Goal: Communication & Community: Ask a question

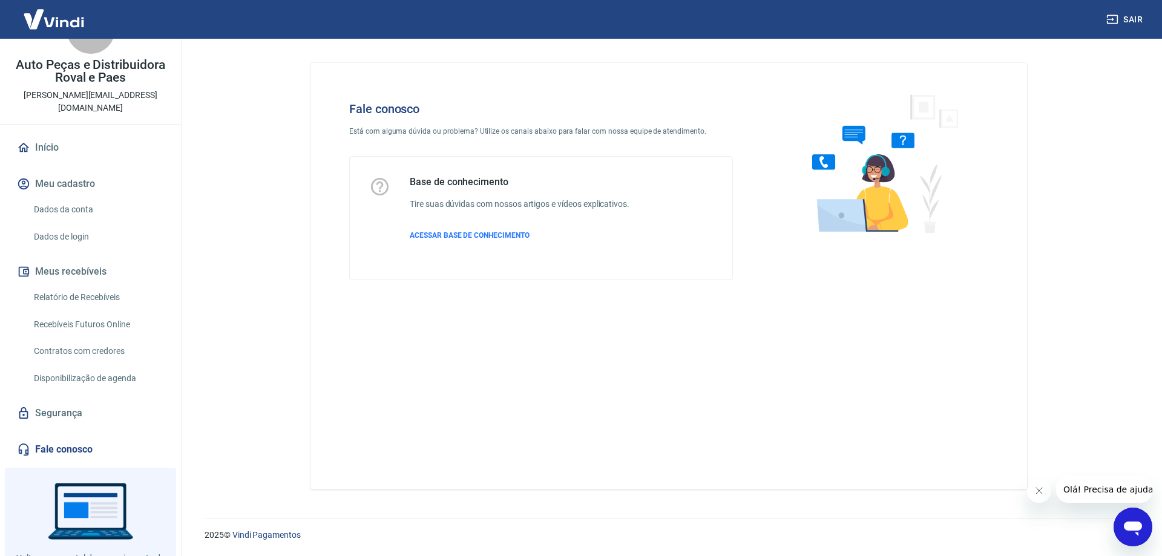
scroll to position [83, 0]
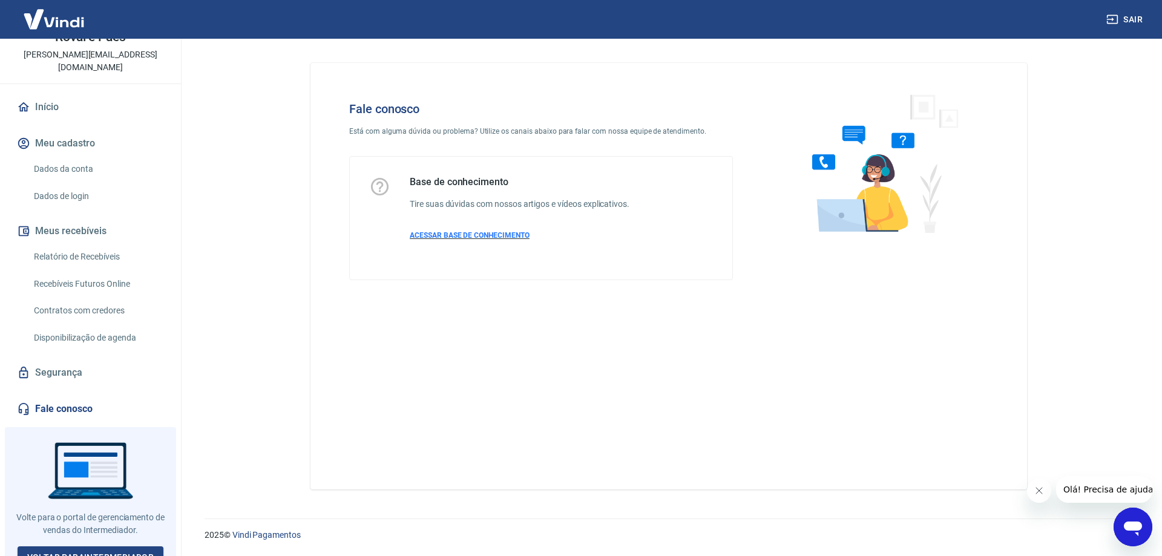
click at [488, 235] on span "ACESSAR BASE DE CONHECIMENTO" at bounding box center [470, 235] width 120 height 8
click at [1137, 530] on icon "Abrir janela de mensagens" at bounding box center [1133, 529] width 18 height 15
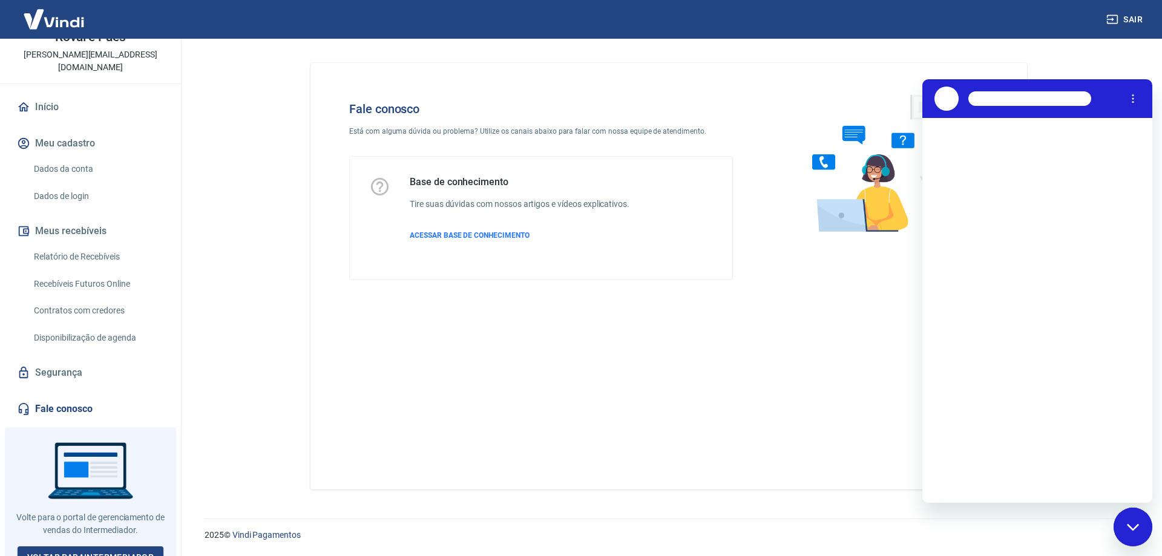
scroll to position [0, 0]
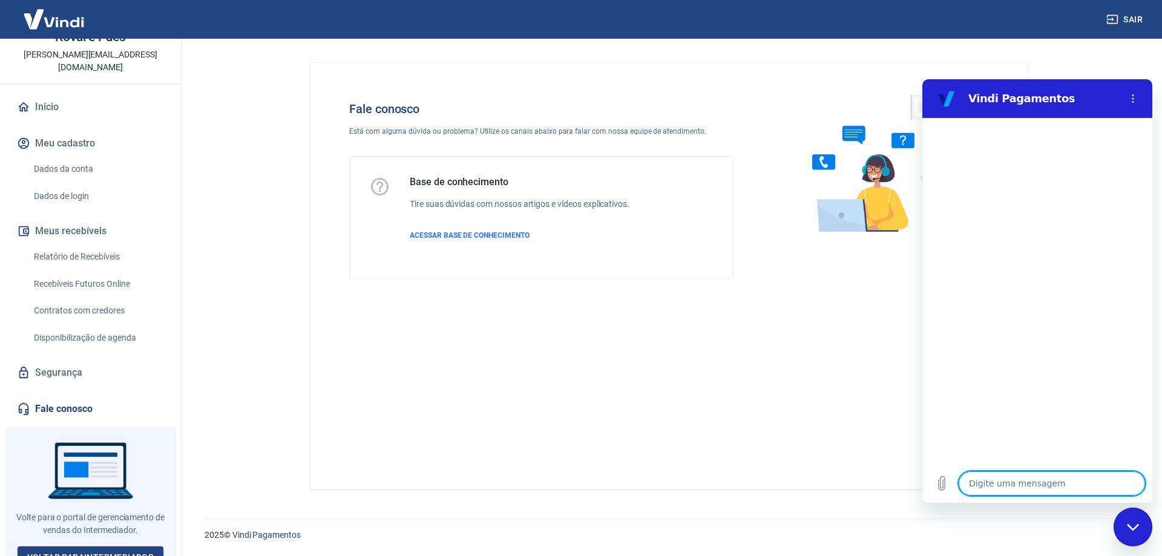
click at [1041, 480] on textarea at bounding box center [1051, 483] width 186 height 24
type textarea "28306"
type textarea "x"
type textarea "28306"
click at [1130, 521] on div "Fechar janela de mensagens" at bounding box center [1133, 527] width 36 height 36
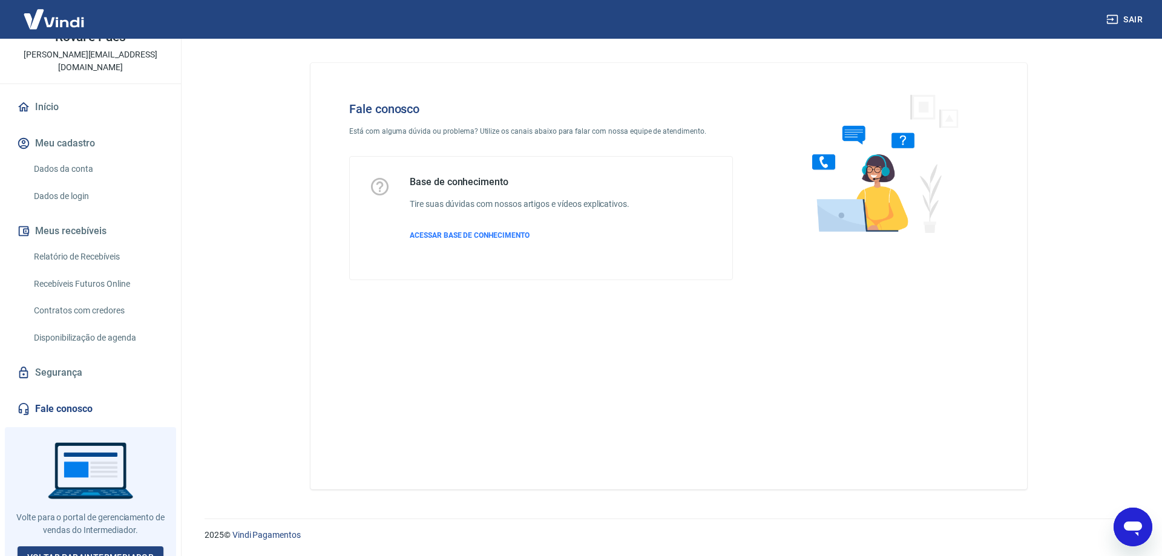
click at [1112, 516] on div "2025 © Vindi Pagamentos" at bounding box center [668, 530] width 957 height 52
click at [1129, 517] on icon "Abrir janela de mensagens" at bounding box center [1133, 527] width 22 height 22
type textarea "x"
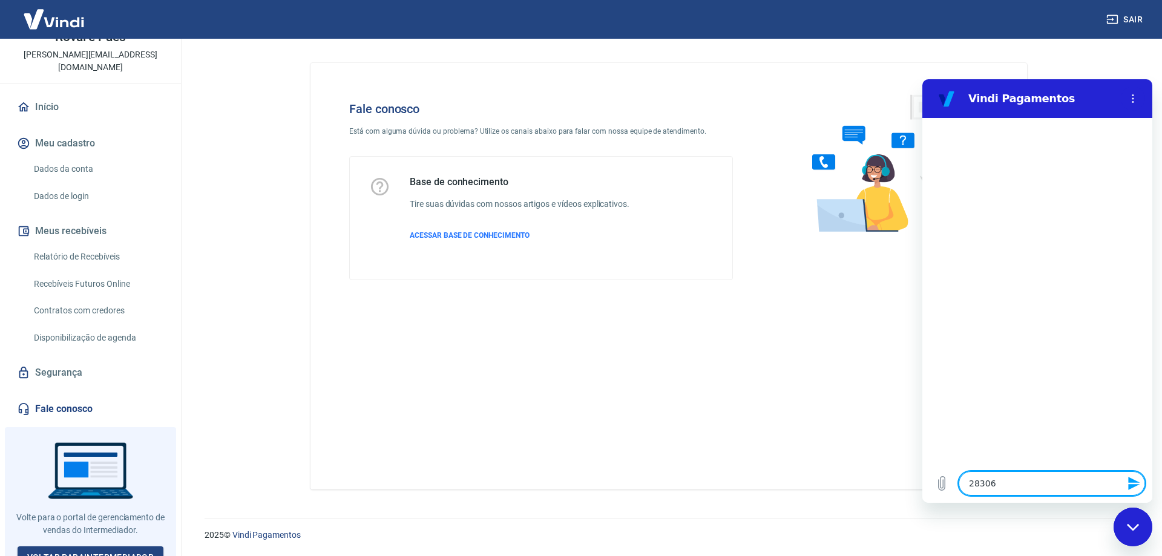
click at [1128, 477] on icon "Enviar mensagem" at bounding box center [1134, 483] width 15 height 15
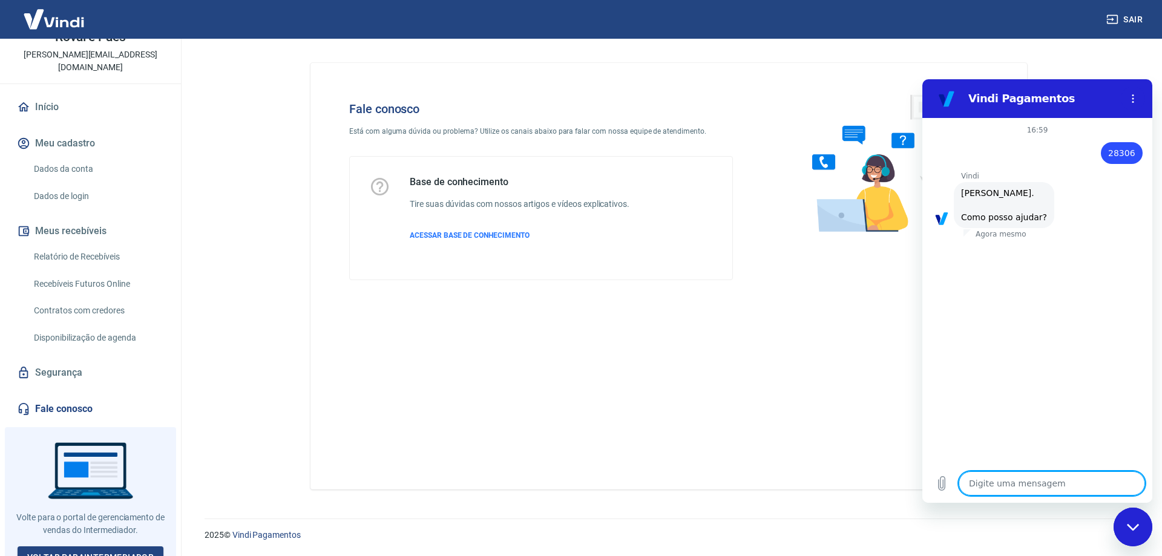
scroll to position [28, 0]
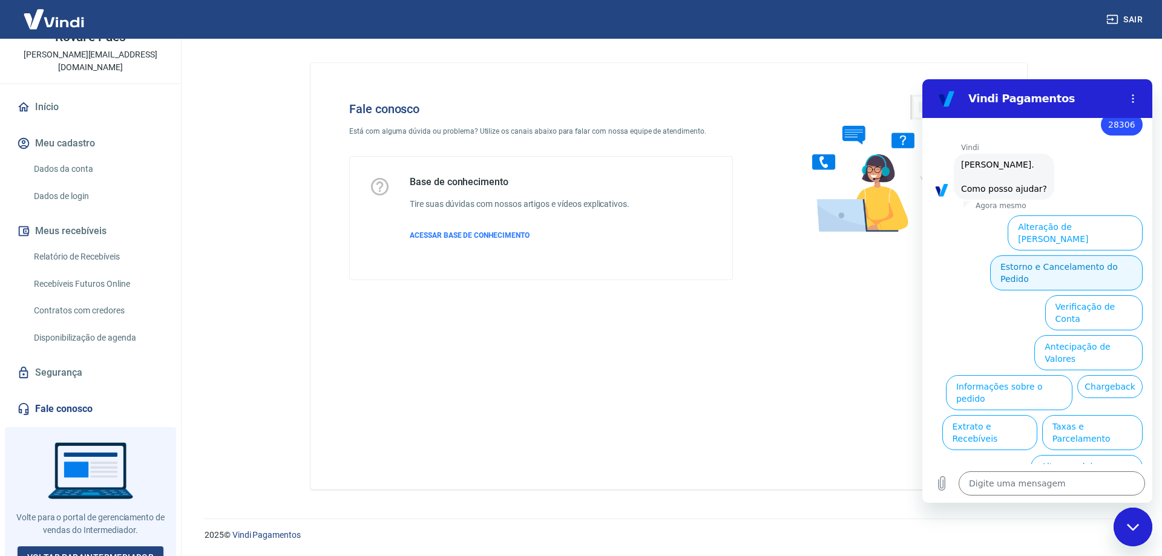
click at [1089, 255] on button "Estorno e Cancelamento do Pedido" at bounding box center [1066, 272] width 152 height 35
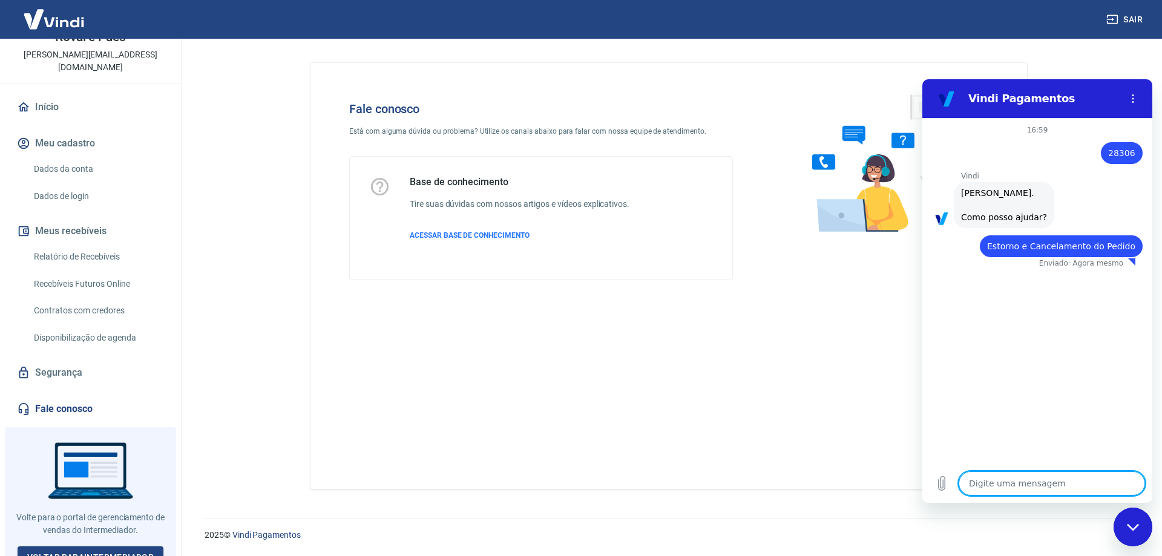
type textarea "x"
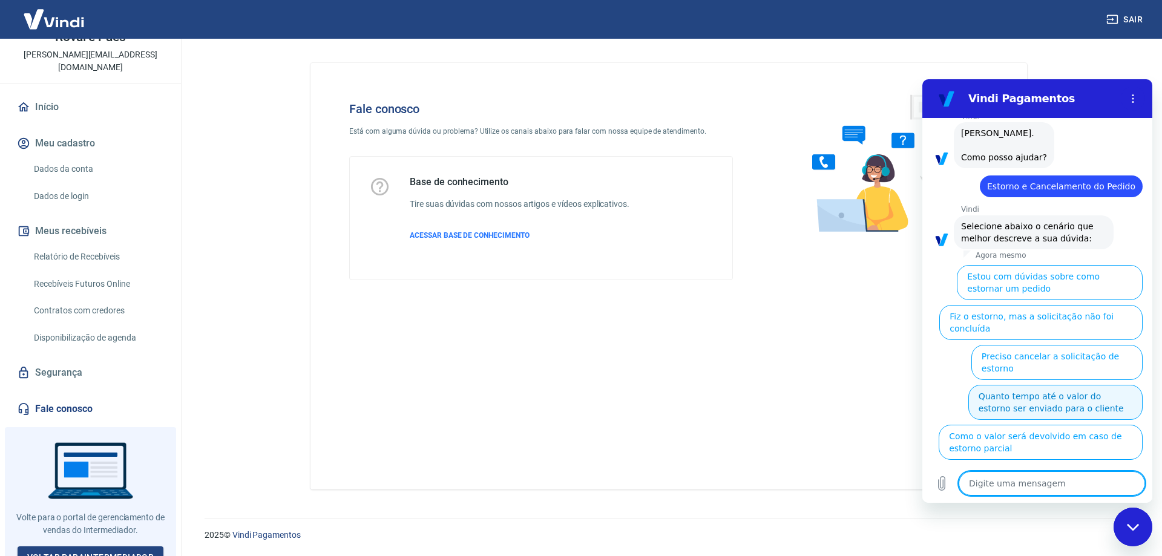
scroll to position [62, 0]
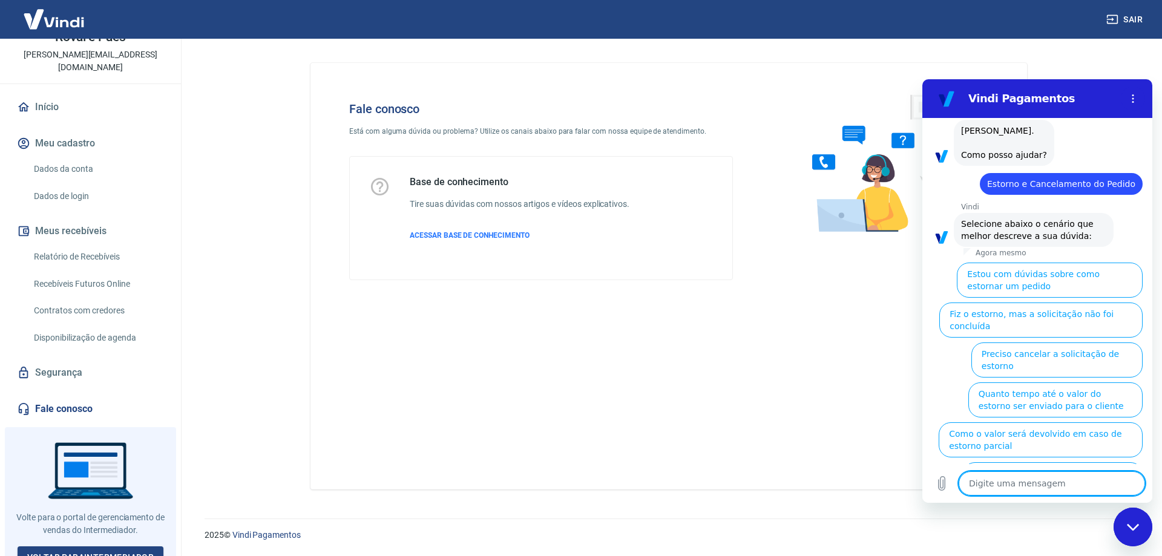
click at [1022, 485] on textarea at bounding box center [1051, 483] width 186 height 24
type textarea "f"
type textarea "x"
type textarea "fa"
type textarea "x"
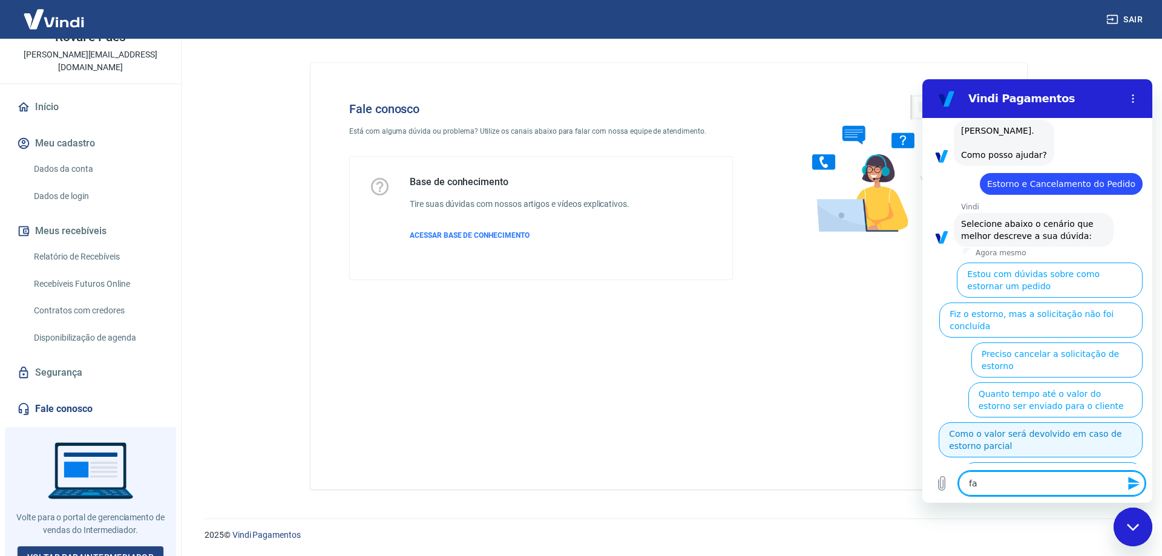
type textarea "fal"
type textarea "x"
type textarea "fala"
type textarea "x"
type textarea "falar"
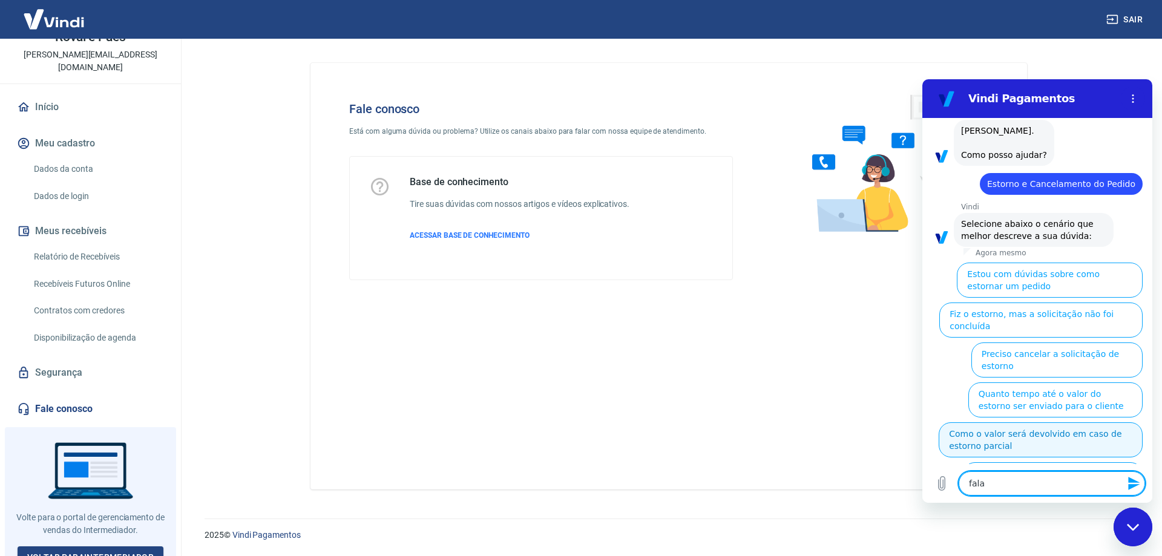
type textarea "x"
type textarea "falar"
type textarea "x"
type textarea "falar c"
type textarea "x"
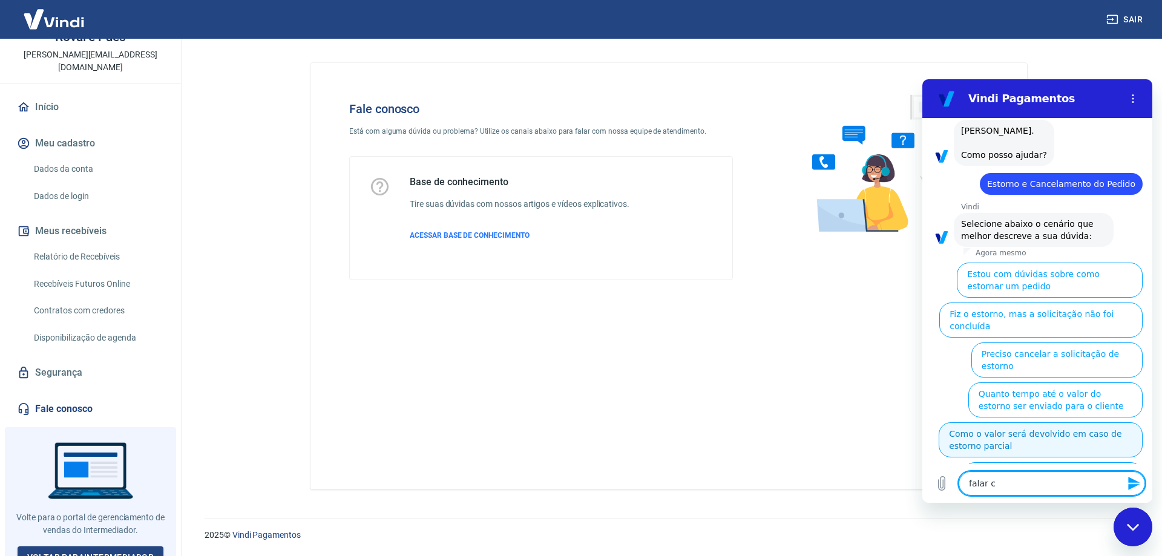
type textarea "falar co"
type textarea "x"
type textarea "falar com"
type textarea "x"
type textarea "falar com"
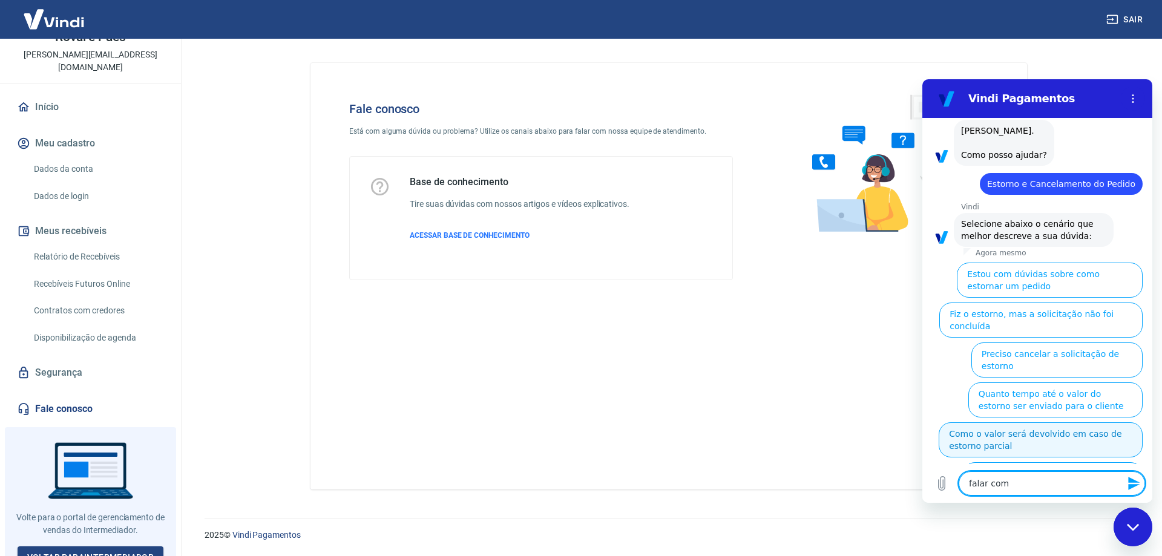
type textarea "x"
type textarea "falar com a"
type textarea "x"
type textarea "falar com at"
type textarea "x"
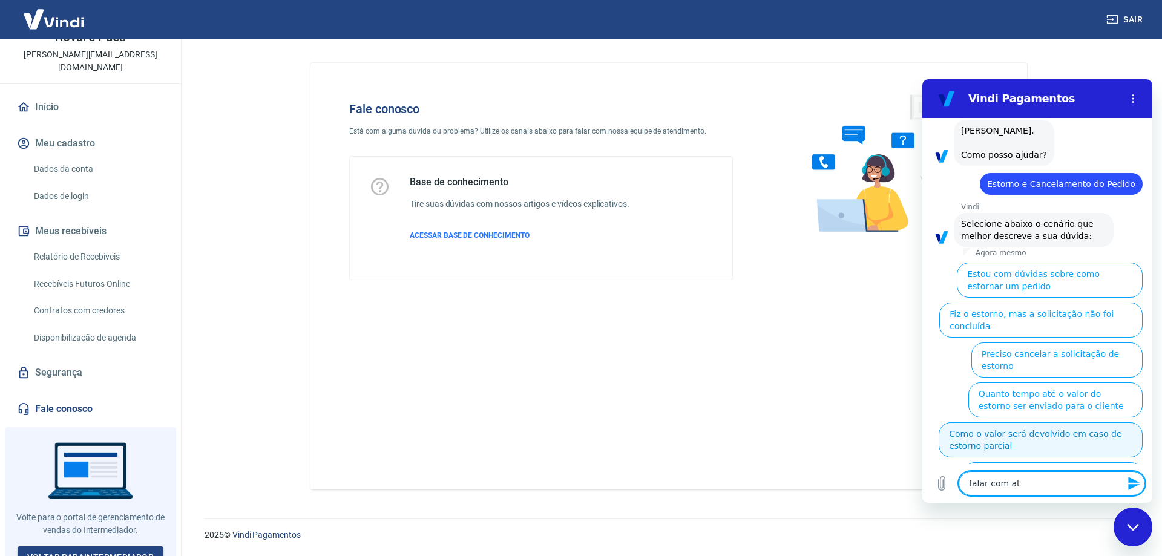
type textarea "falar com ate"
type textarea "x"
type textarea "falar com aten"
type textarea "x"
type textarea "falar com atend"
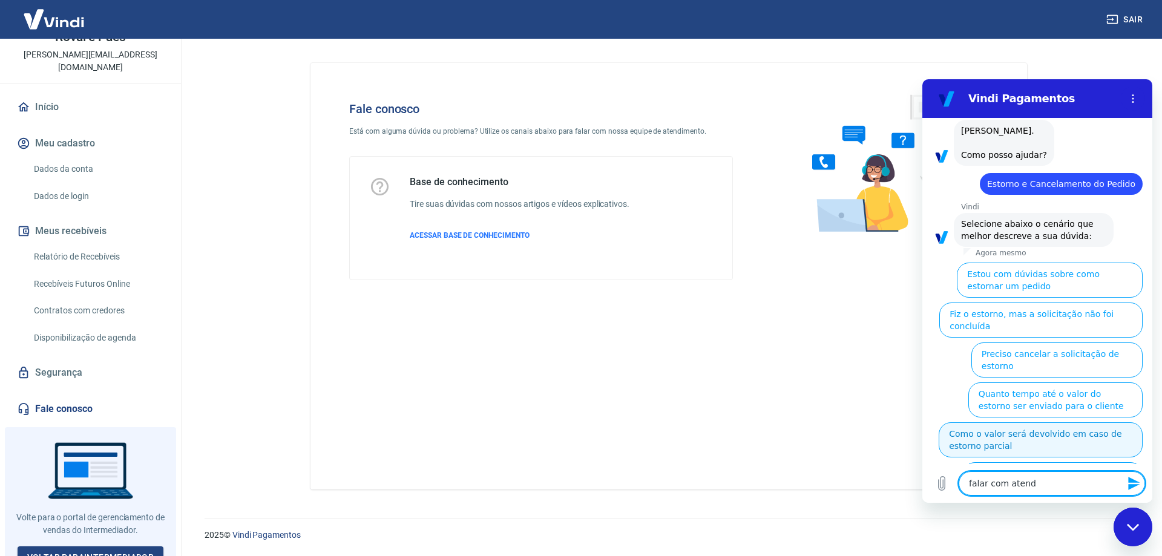
type textarea "x"
type textarea "falar com atende"
type textarea "x"
type textarea "falar com atenden"
type textarea "x"
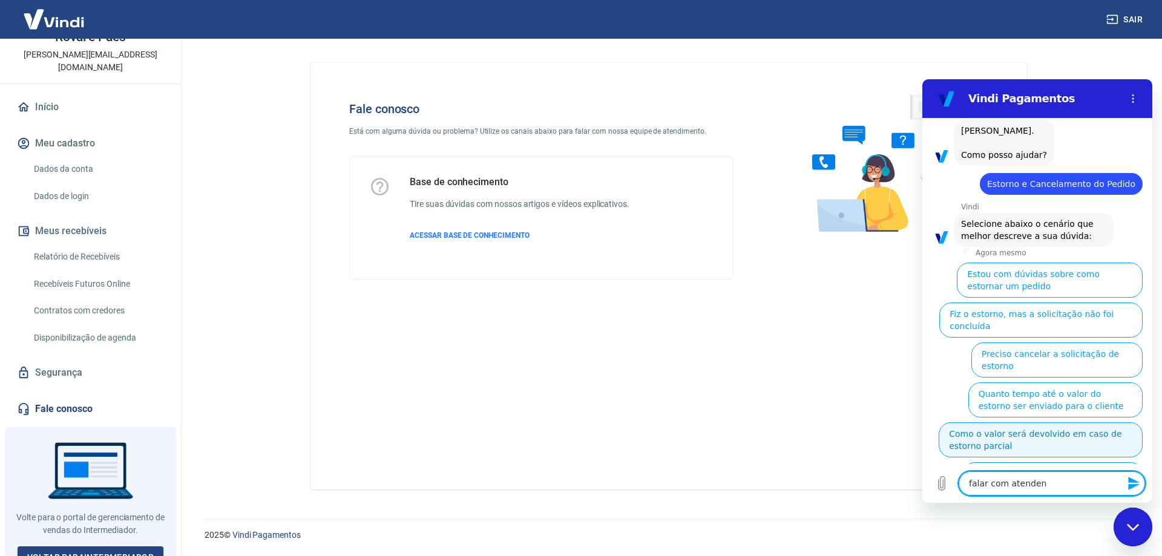
type textarea "falar com atendent"
type textarea "x"
type textarea "falar com atendente"
type textarea "x"
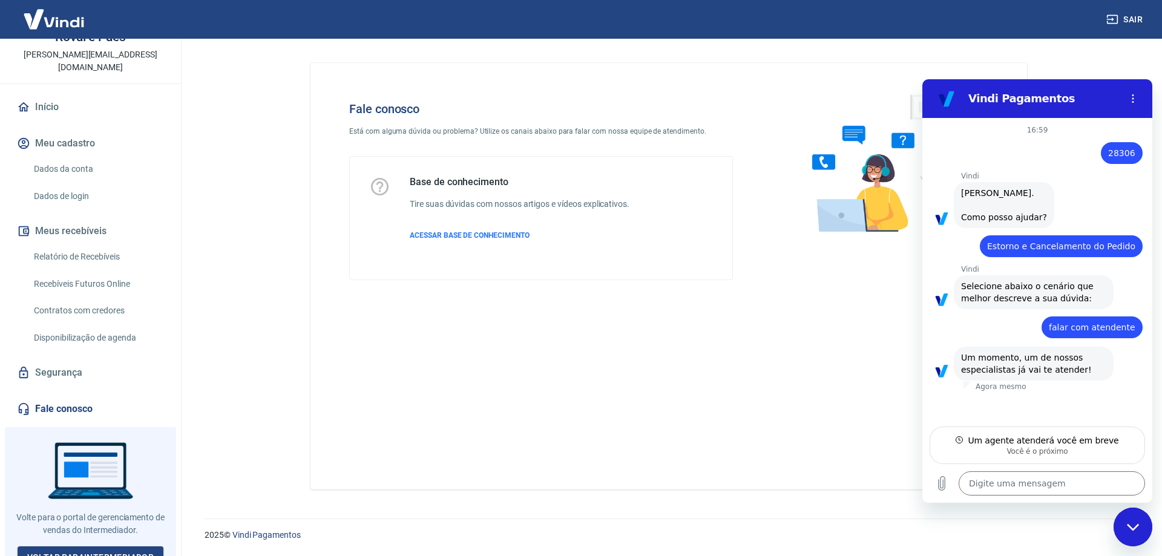
click at [545, 407] on div "Fale conosco Está com alguma dúvida ou problema? Utilize os canais abaixo para …" at bounding box center [668, 276] width 716 height 427
click at [1018, 482] on textarea at bounding box center [1051, 483] width 186 height 24
click at [1006, 485] on textarea at bounding box center [1051, 483] width 186 height 24
type textarea "x"
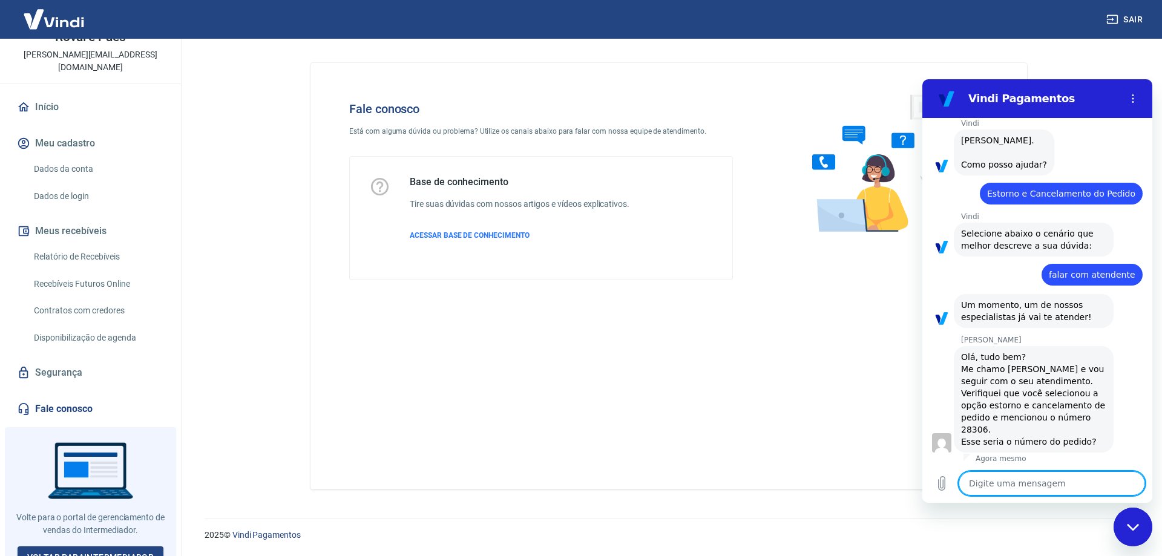
scroll to position [55, 0]
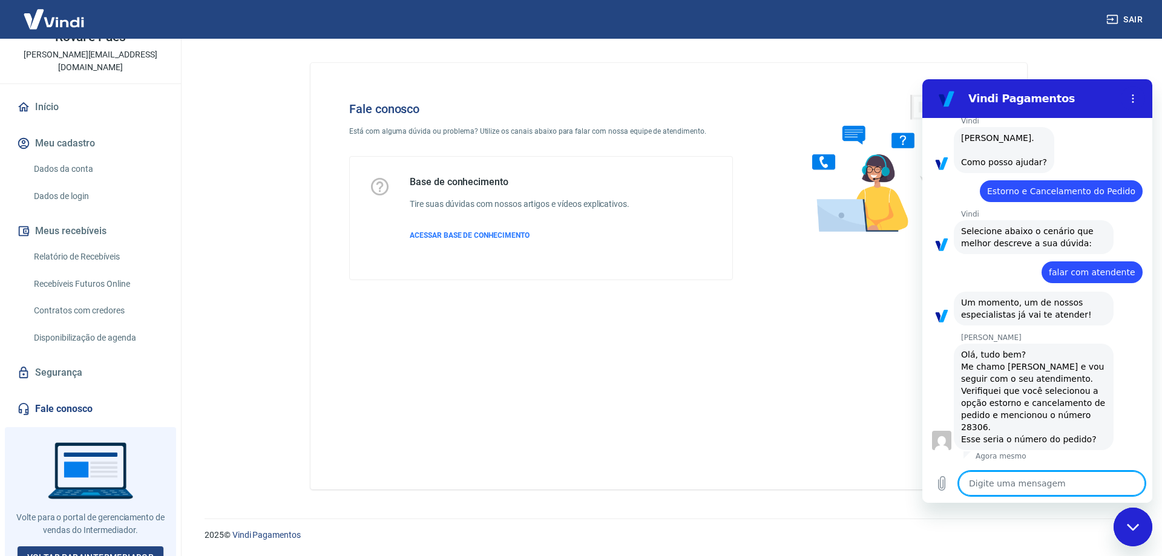
click at [1039, 483] on textarea at bounding box center [1051, 483] width 186 height 24
type textarea "B"
type textarea "x"
type textarea "Bo"
type textarea "x"
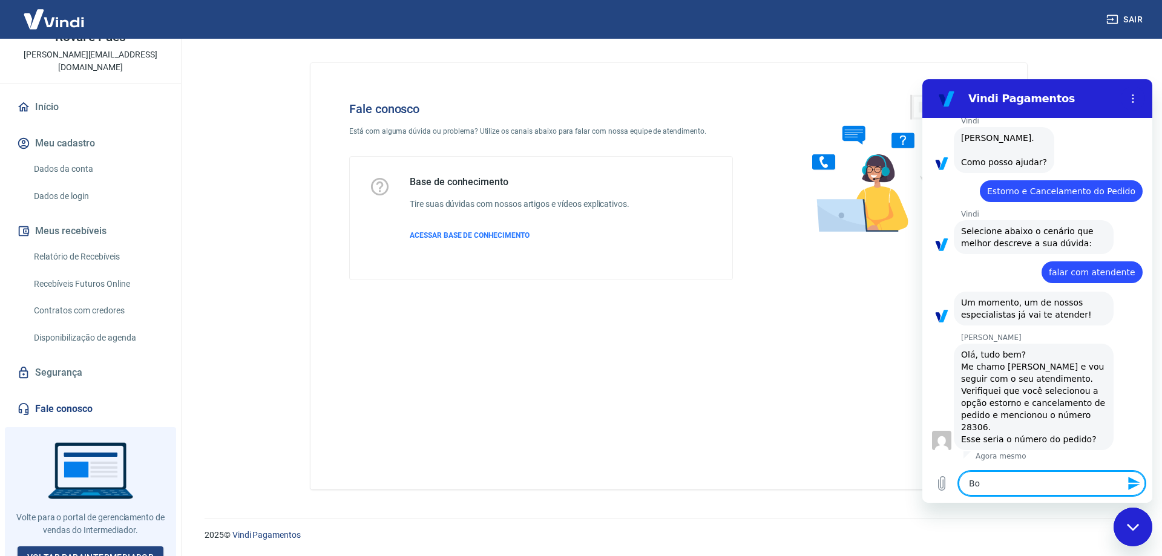
type textarea "Boa"
type textarea "x"
type textarea "Boa"
type textarea "x"
type textarea "Boa t"
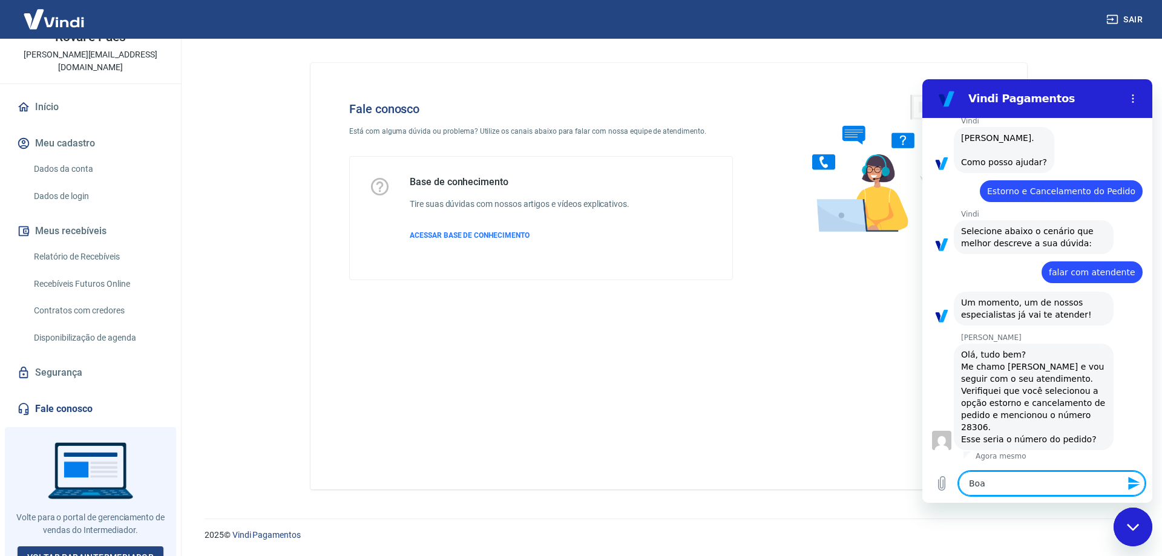
type textarea "x"
type textarea "Boa ta"
type textarea "x"
type textarea "Boa tar"
type textarea "x"
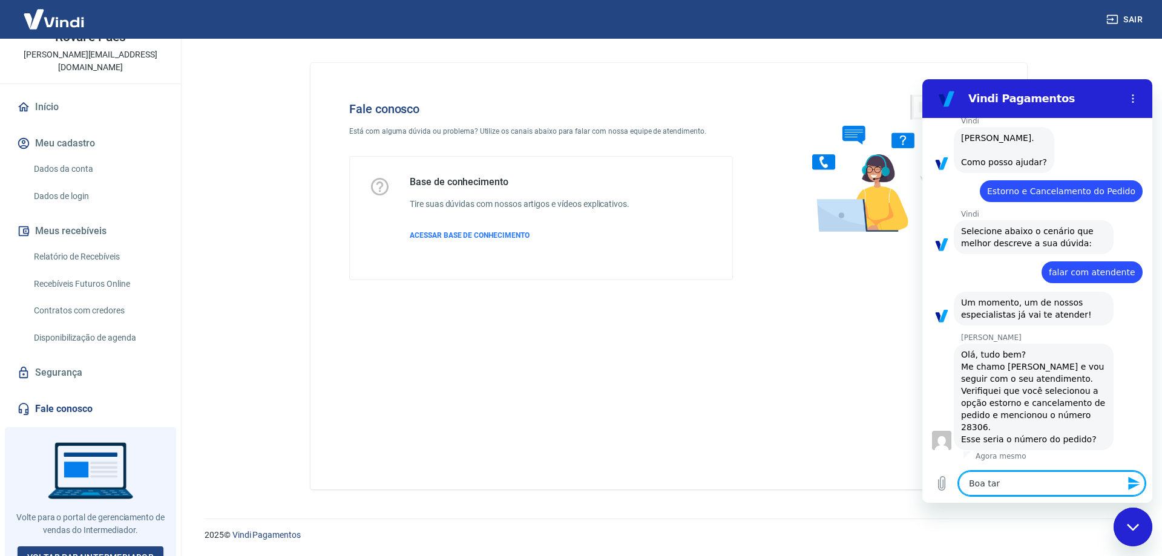
type textarea "Boa tard"
type textarea "x"
type textarea "Boa tarde"
type textarea "x"
type textarea "Boa tarde"
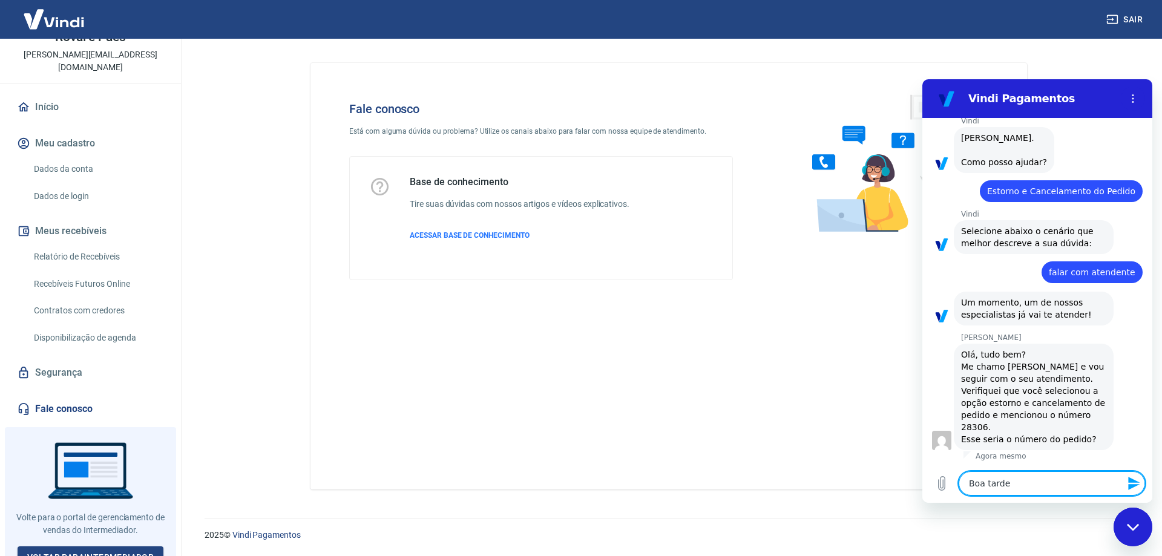
type textarea "x"
type textarea "Boa tarde A"
type textarea "x"
type textarea "Boa tarde An"
type textarea "x"
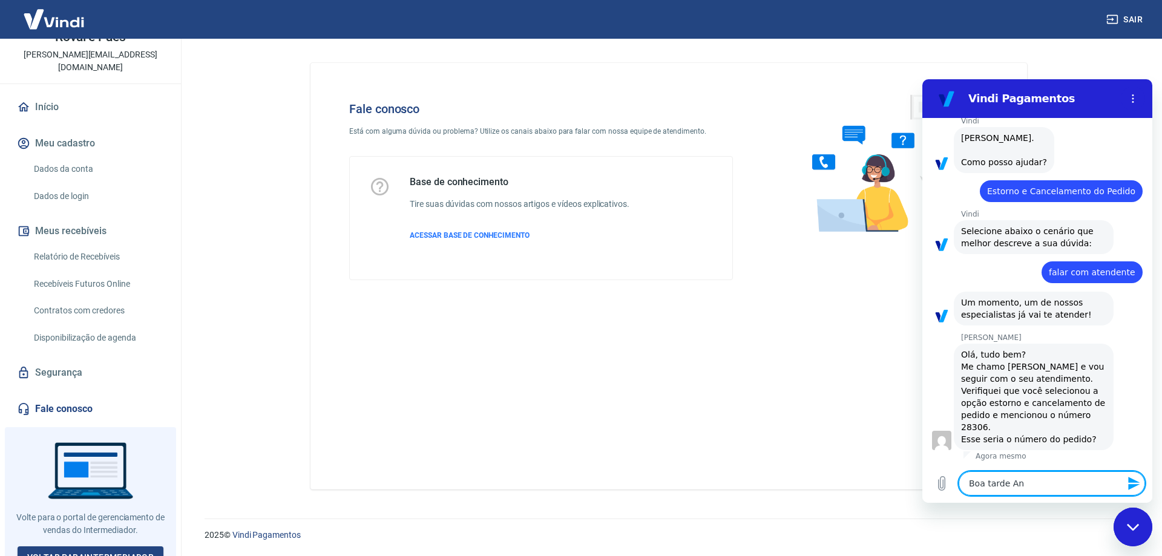
type textarea "Boa tarde Ant"
type textarea "x"
type textarea "Boa tarde Anto"
type textarea "x"
type textarea "Boa tarde Anton"
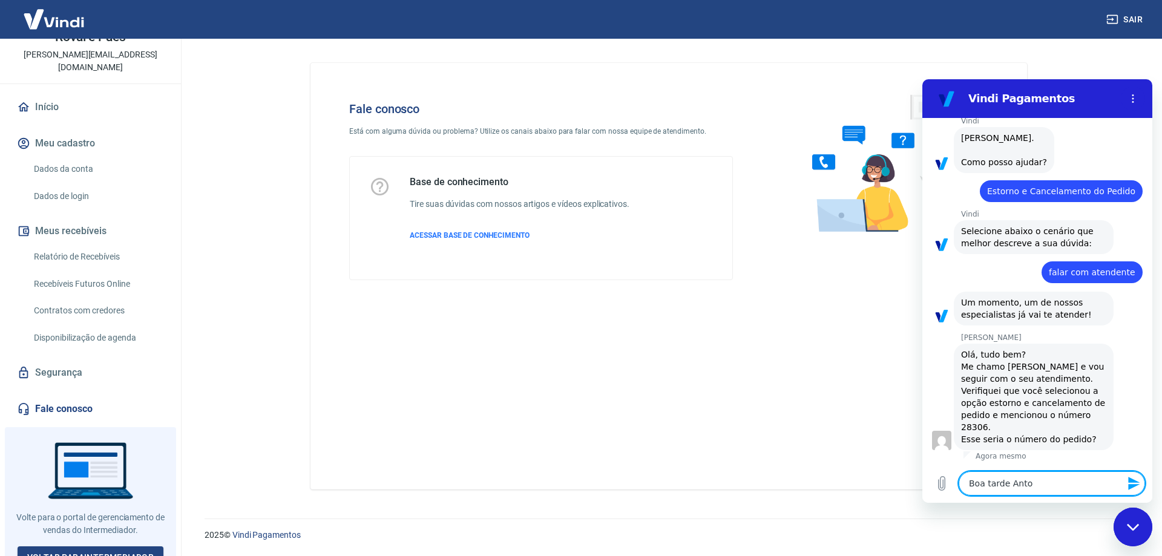
type textarea "x"
type textarea "Boa tarde Antoni"
type textarea "x"
type textarea "Boa tarde Antonio"
type textarea "x"
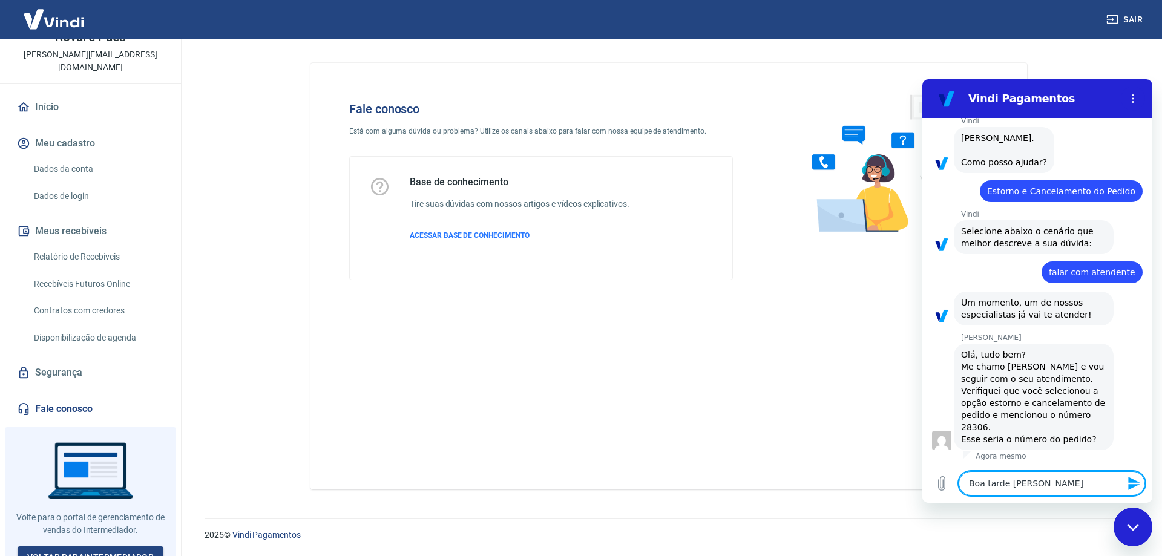
type textarea "Boa tarde Antonio."
type textarea "x"
type textarea "Boa tarde Antonio."
type textarea "x"
type textarea "Boa tarde Antonio. T"
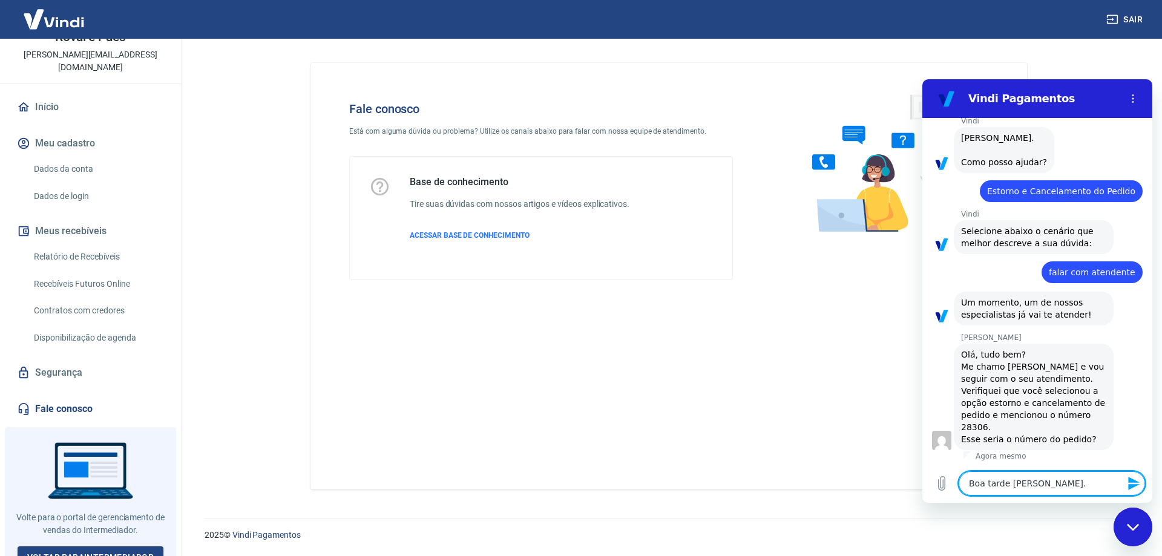
type textarea "x"
type textarea "Boa tarde Antonio. Tu"
type textarea "x"
type textarea "Boa tarde Antonio. Tud"
type textarea "x"
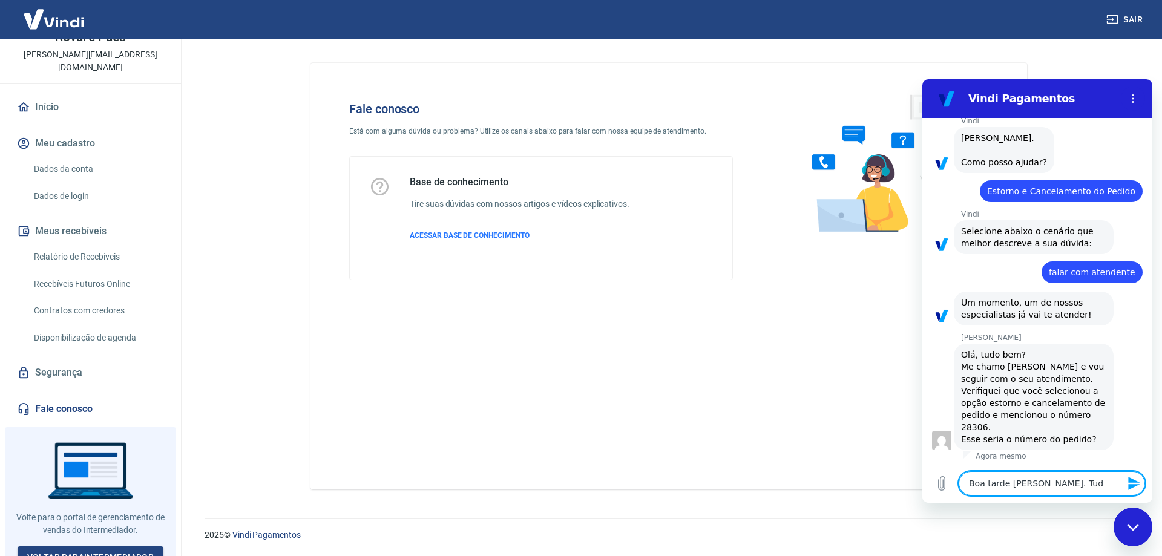
type textarea "Boa tarde Antonio. Tudo"
type textarea "x"
type textarea "Boa tarde Antonio. Tudo"
type textarea "x"
type textarea "Boa tarde Antonio. Tudo b"
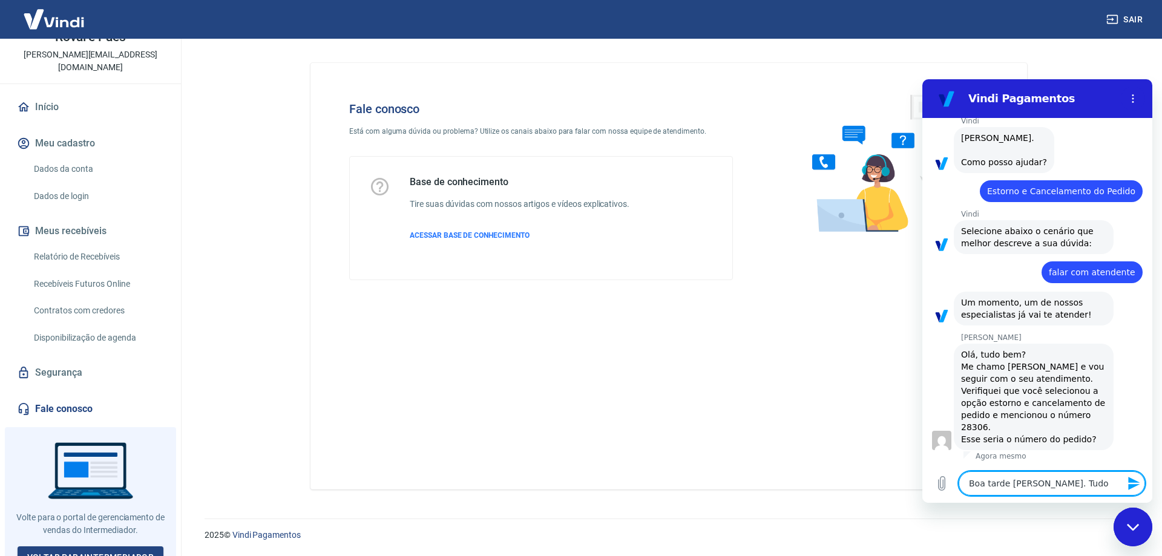
type textarea "x"
type textarea "Boa tarde Antonio. Tudo be"
type textarea "x"
type textarea "Boa tarde Antonio. Tudo bem"
type textarea "x"
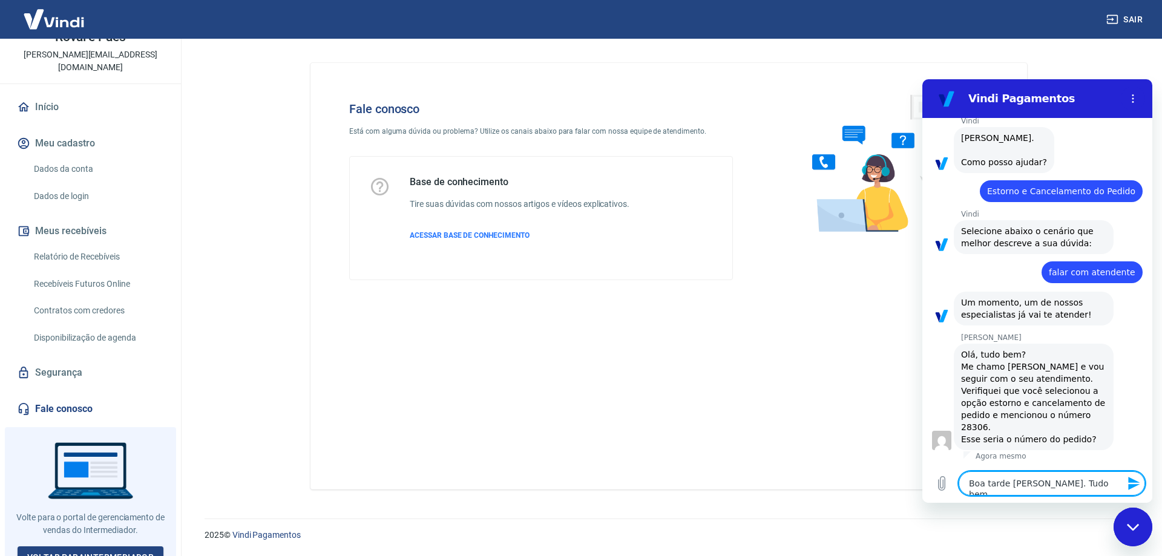
type textarea "Boa tarde Antonio. Tudo bem"
type textarea "x"
type textarea "Boa tarde Antonio. Tudo bem s"
type textarea "x"
type textarea "Boa tarde Antonio. Tudo bem si"
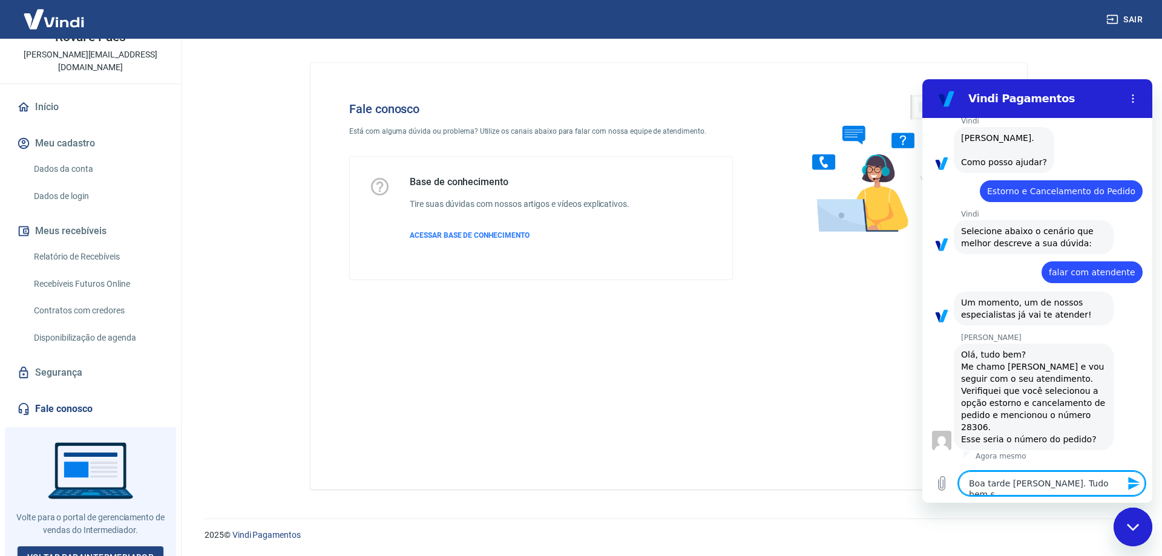
type textarea "x"
type textarea "Boa tarde Antonio. Tudo bem sim"
type textarea "x"
type textarea "Boa tarde Antonio. Tudo bem sim"
type textarea "x"
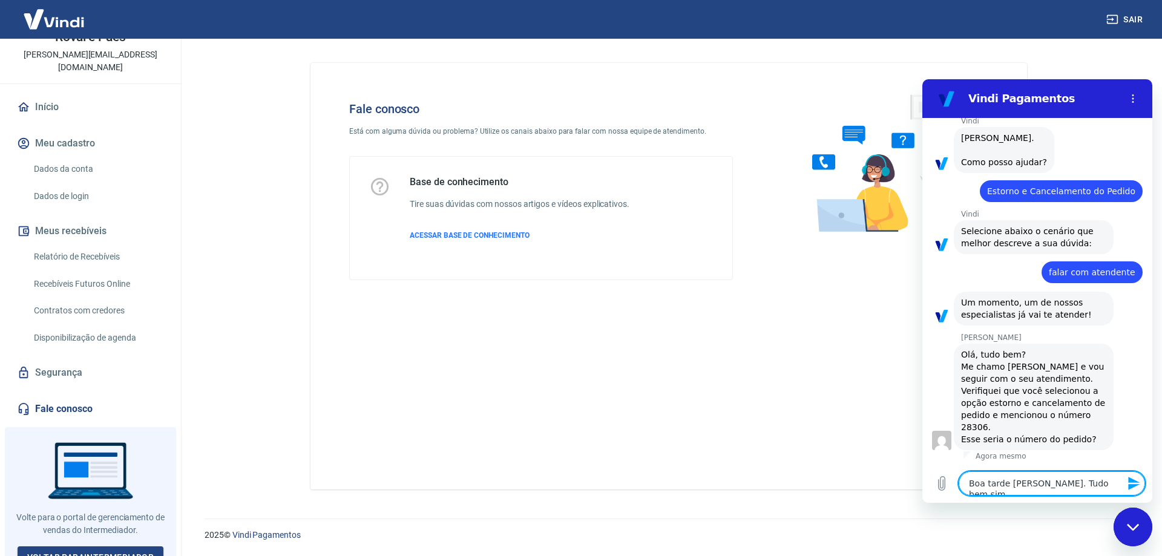
type textarea "Boa tarde Antonio. Tudo bem sim e"
type textarea "x"
type textarea "Boa tarde Antonio. Tudo bem sim e"
type textarea "x"
type textarea "Boa tarde Antonio. Tudo bem sim e c"
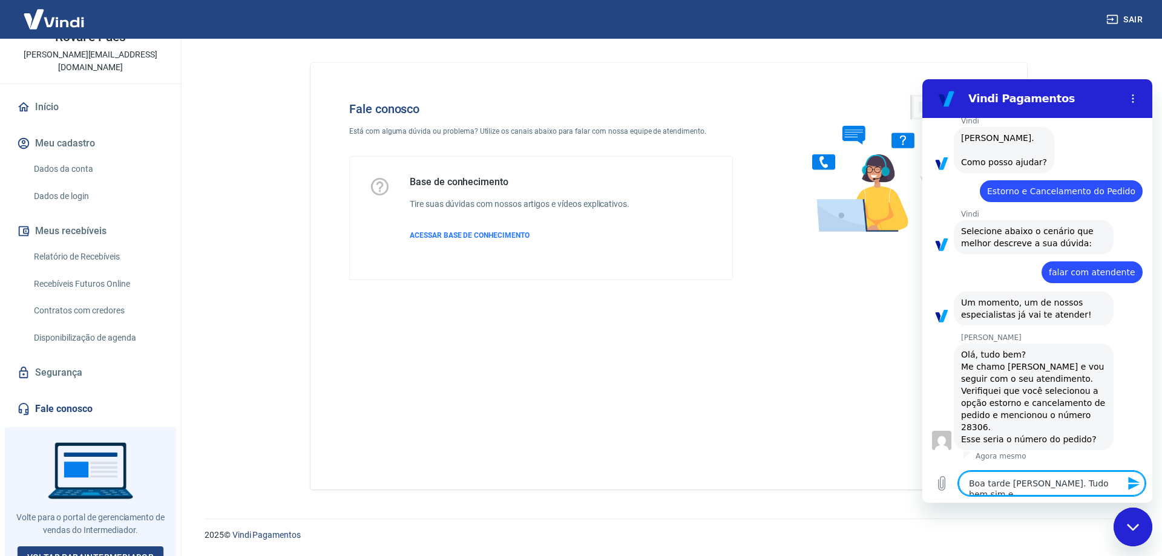
type textarea "x"
type textarea "Boa tarde Antonio. Tudo bem sim e co"
type textarea "x"
type textarea "Boa tarde Antonio. Tudo bem sim e com"
type textarea "x"
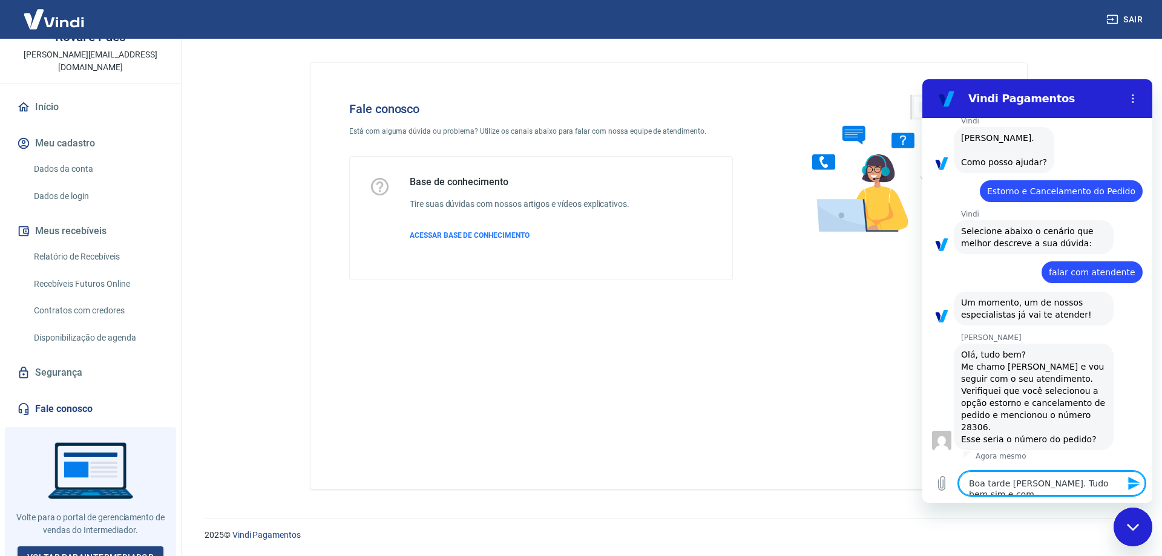
type textarea "Boa tarde Antonio. Tudo bem sim e com"
type textarea "x"
type textarea "Boa tarde Antonio. Tudo bem sim e com v"
type textarea "x"
type textarea "Boa tarde Antonio. Tudo bem sim e com vo"
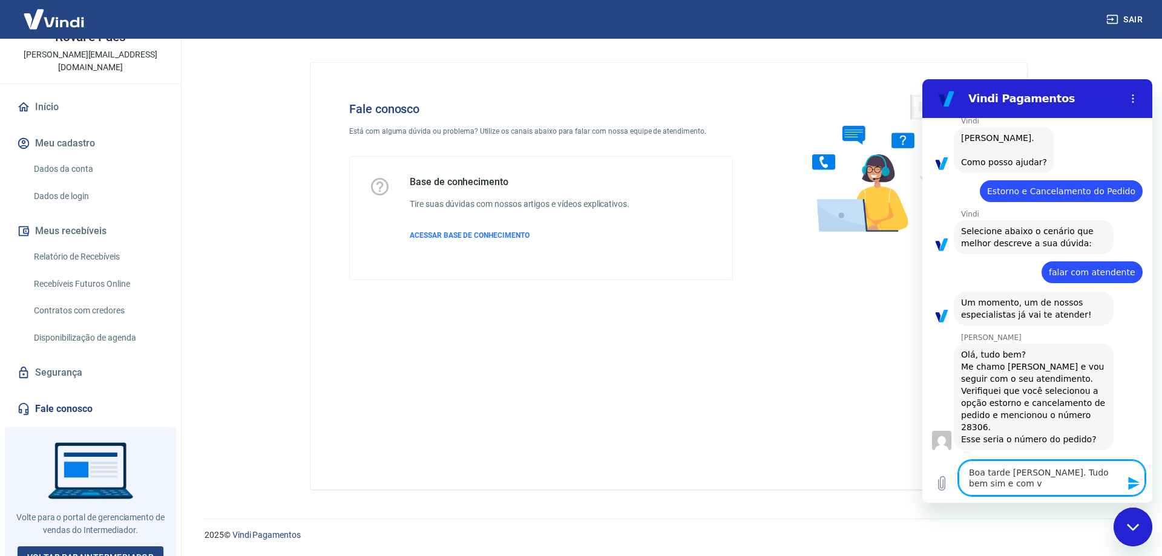
type textarea "x"
type textarea "Boa tarde Antonio. Tudo bem sim e com voc"
type textarea "x"
type textarea "Boa tarde Antonio. Tudo bem sim e com você"
type textarea "x"
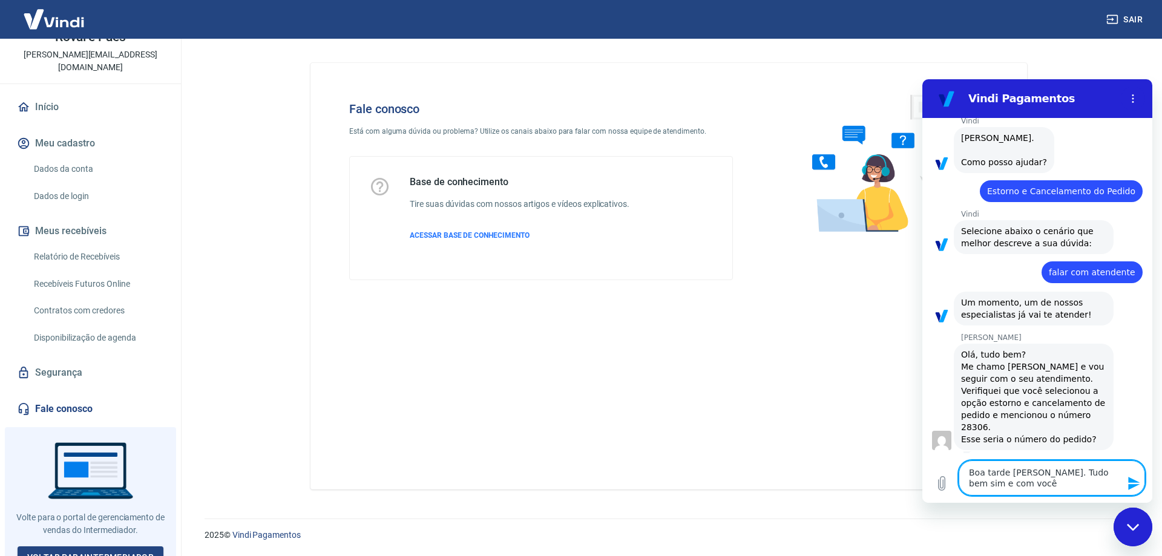
type textarea "Boa tarde Antonio. Tudo bem sim e com você?"
type textarea "x"
type textarea "Boa tarde Antonio. Tudo bem sim e com você?"
type textarea "x"
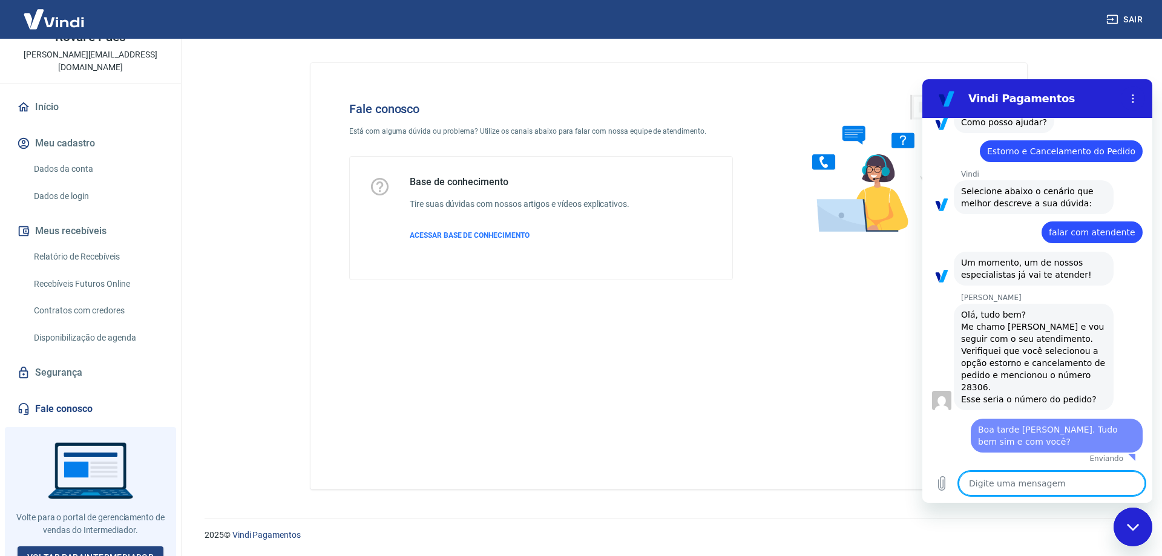
type textarea "x"
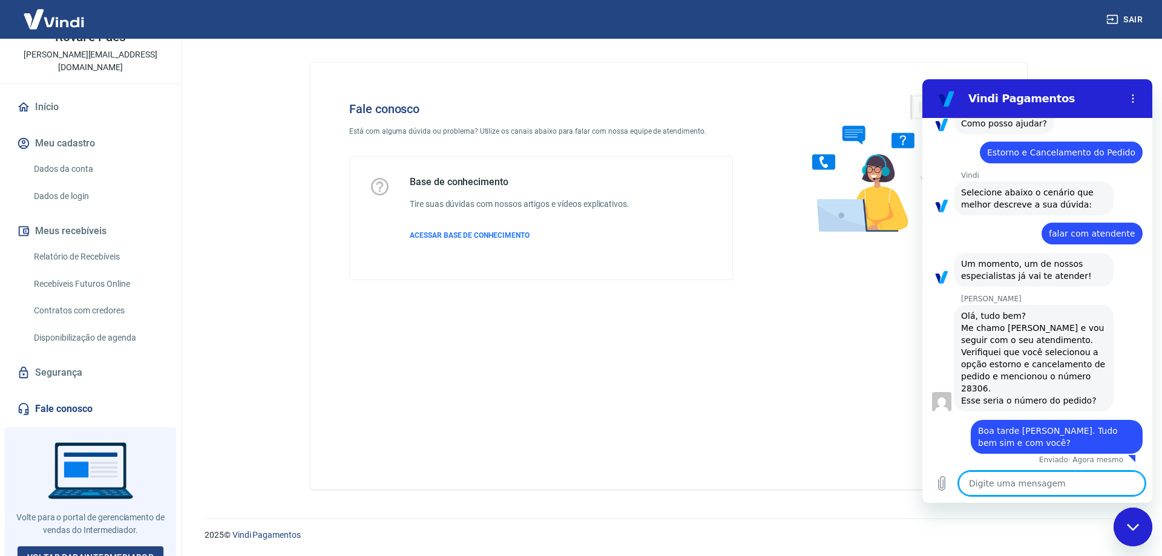
type textarea "I"
type textarea "x"
type textarea "Is"
type textarea "x"
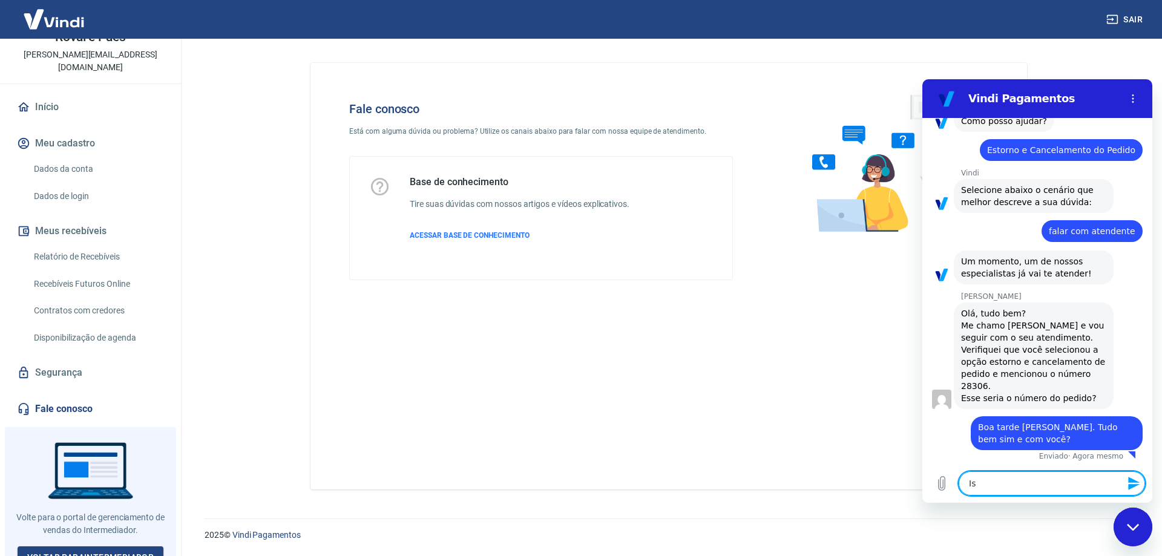
type textarea "Iss"
type textarea "x"
type textarea "Isso"
type textarea "x"
type textarea "Isso"
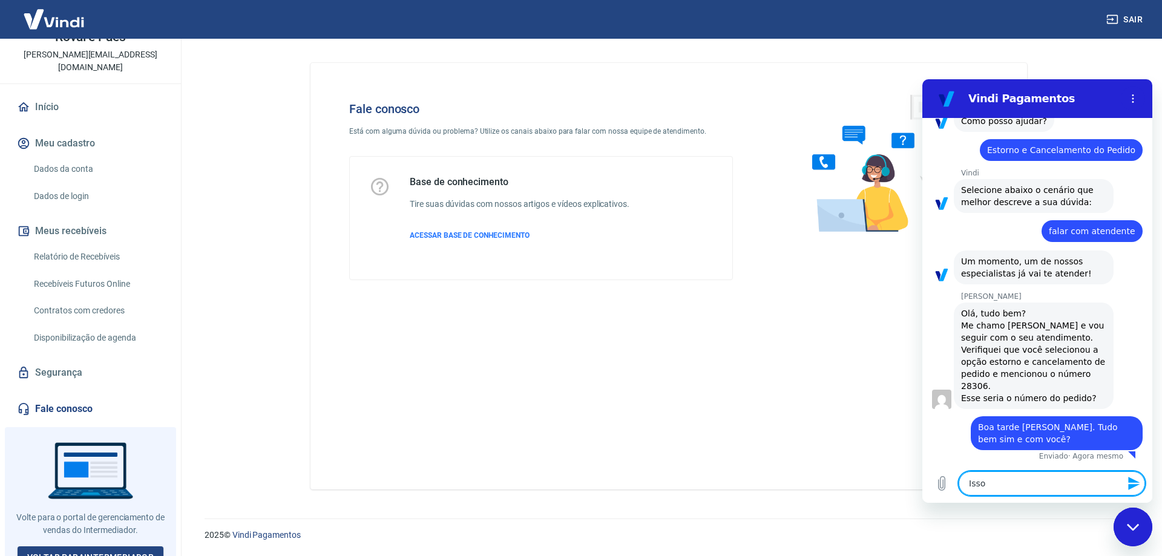
type textarea "x"
type textarea "Isso m"
type textarea "x"
type textarea "Isso me"
type textarea "x"
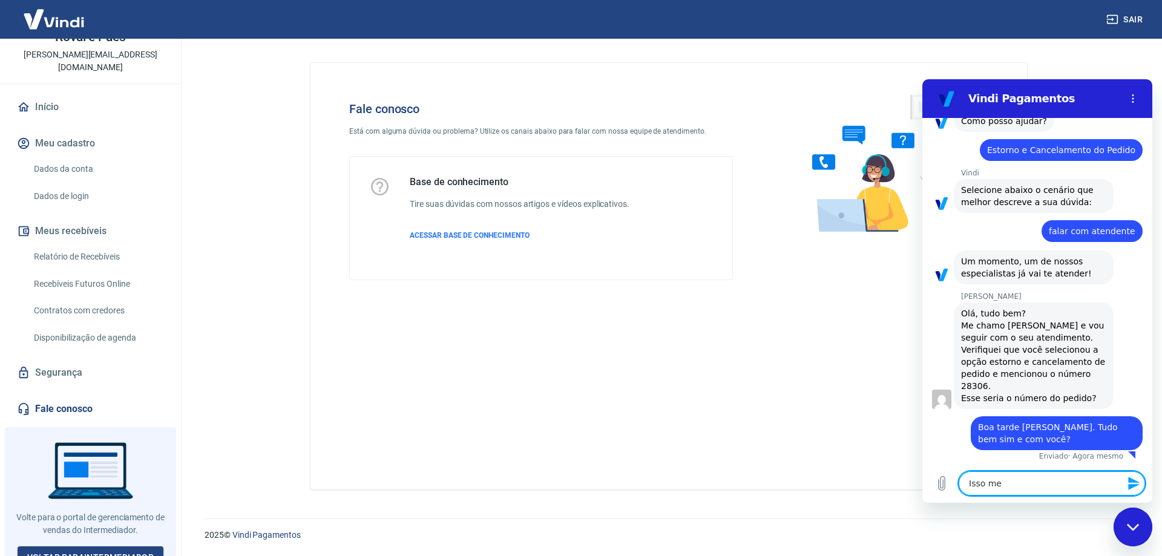
type textarea "Isso mes"
type textarea "x"
type textarea "Isso mesm"
type textarea "x"
type textarea "Isso mesmo"
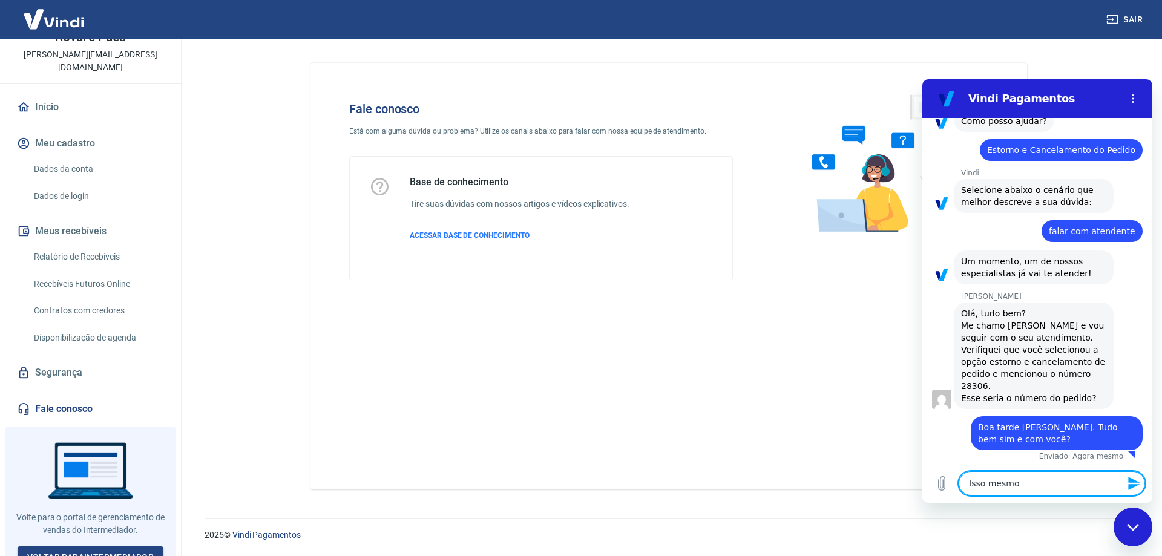
type textarea "x"
type textarea "Isso mesmo."
type textarea "x"
type textarea "Isso mesmo."
type textarea "x"
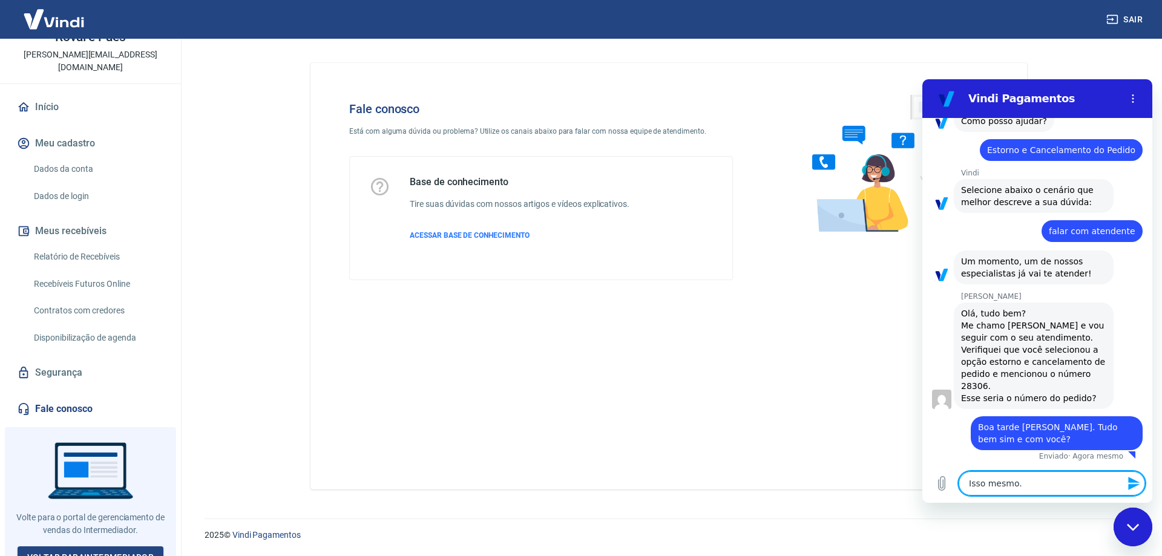
type textarea "Isso mesmo. O"
type textarea "x"
type textarea "Isso mesmo. O"
type textarea "x"
type textarea "Isso mesmo. O p"
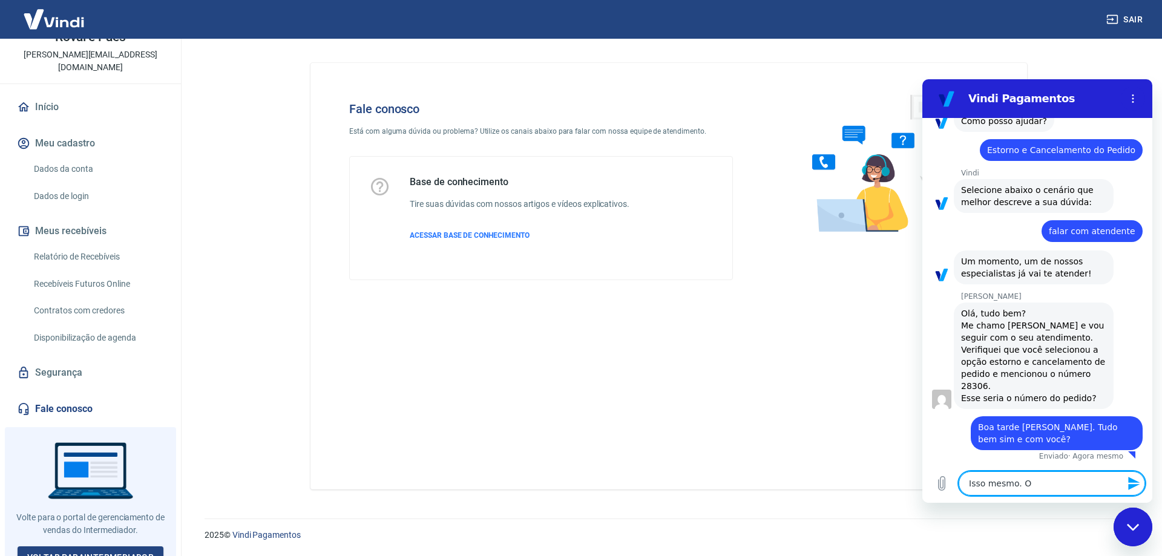
type textarea "x"
type textarea "Isso mesmo. O pe"
type textarea "x"
type textarea "Isso mesmo. O ped"
type textarea "x"
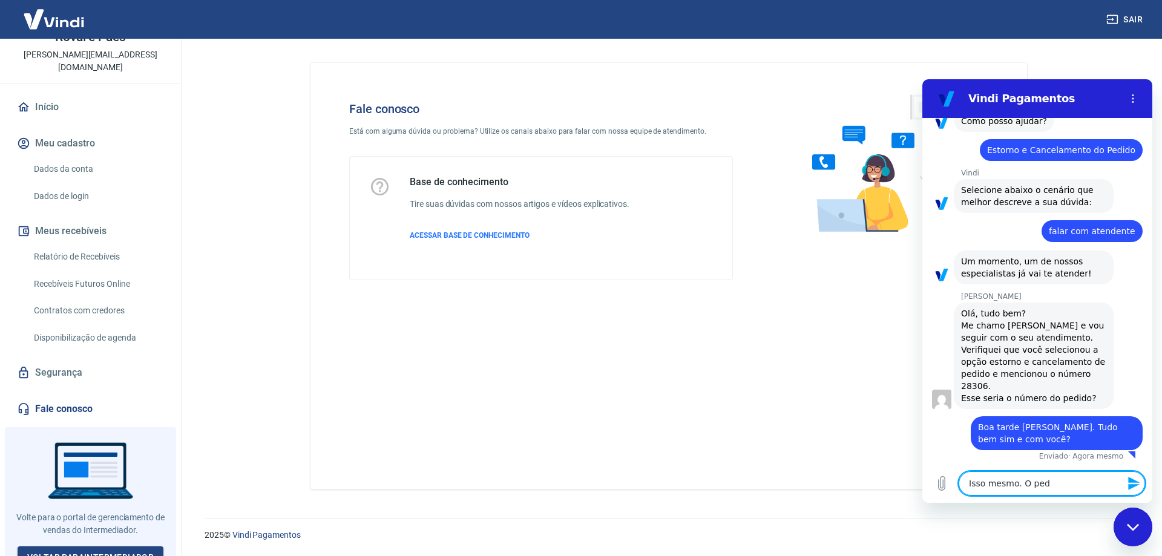
type textarea "Isso mesmo. O pedi"
type textarea "x"
type textarea "Isso mesmo. O pedid"
type textarea "x"
type textarea "Isso mesmo. O pedido"
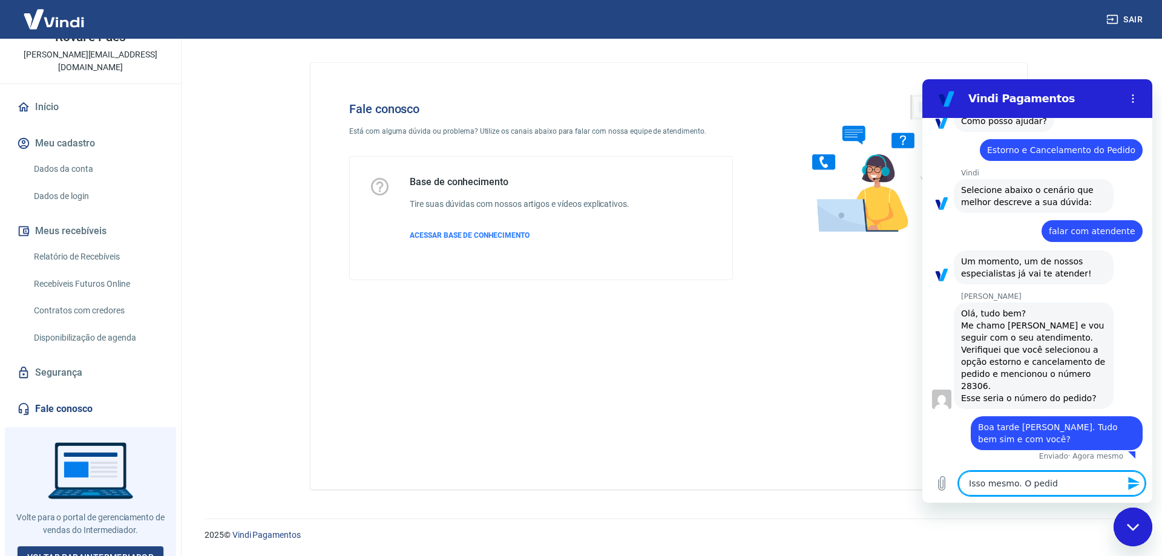
type textarea "x"
type textarea "Isso mesmo. O pedido"
type textarea "x"
type textarea "Isso mesmo. O pedido 2"
type textarea "x"
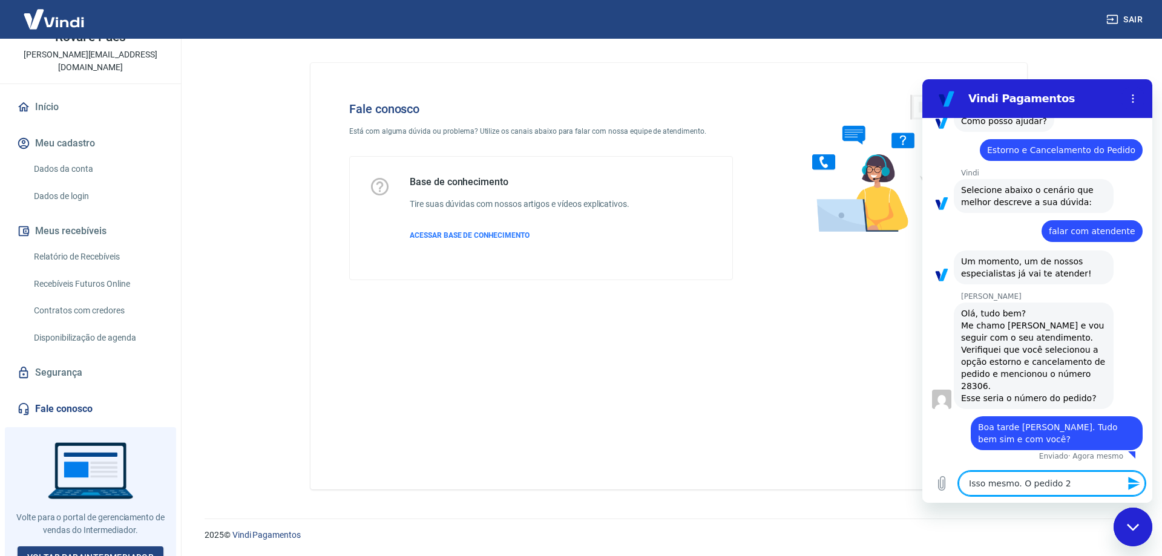
type textarea "Isso mesmo. O pedido 28"
type textarea "x"
type textarea "Isso mesmo. O pedido 283"
type textarea "x"
type textarea "Isso mesmo. O pedido 2830"
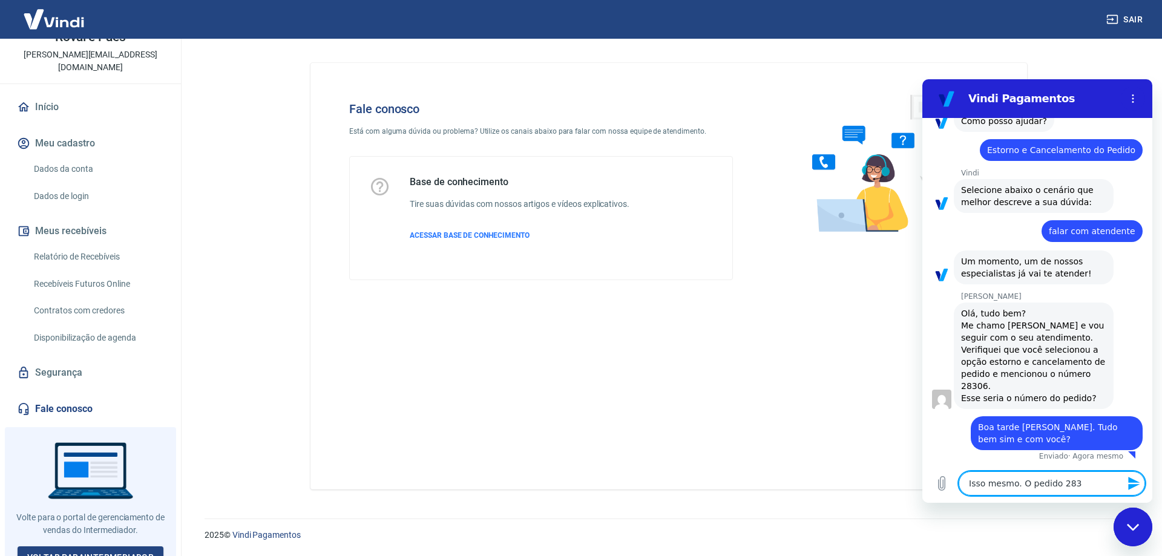
type textarea "x"
type textarea "Isso mesmo. O pedido 28306"
type textarea "x"
type textarea "Isso mesmo. O pedido 28306"
type textarea "x"
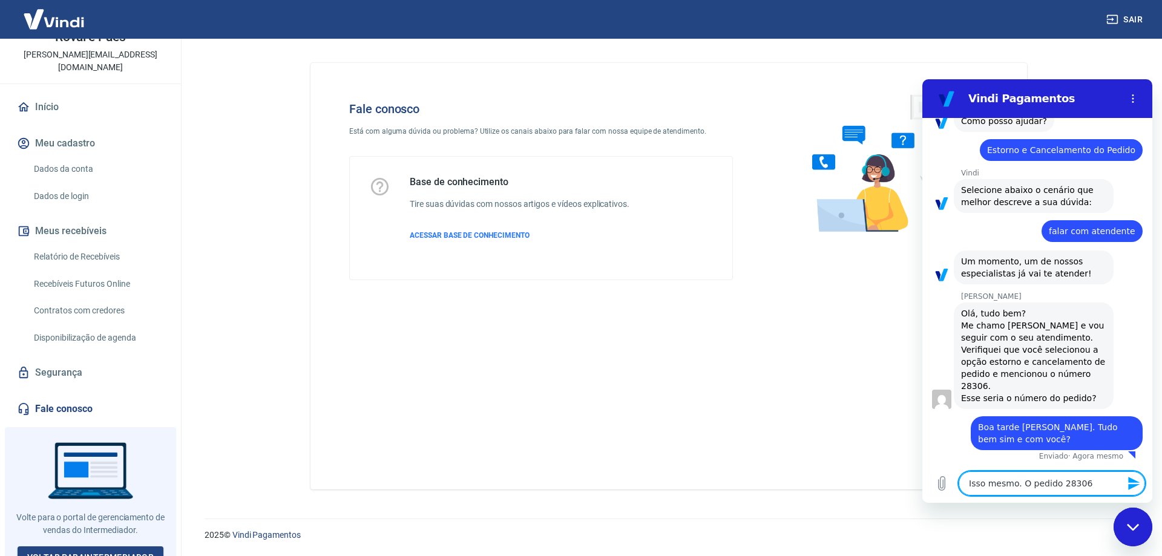
type textarea "Isso mesmo. O pedido 28306 a"
type textarea "x"
type textarea "Isso mesmo. O pedido 28306 ap"
type textarea "x"
type textarea "Isso mesmo. O pedido 28306 apa"
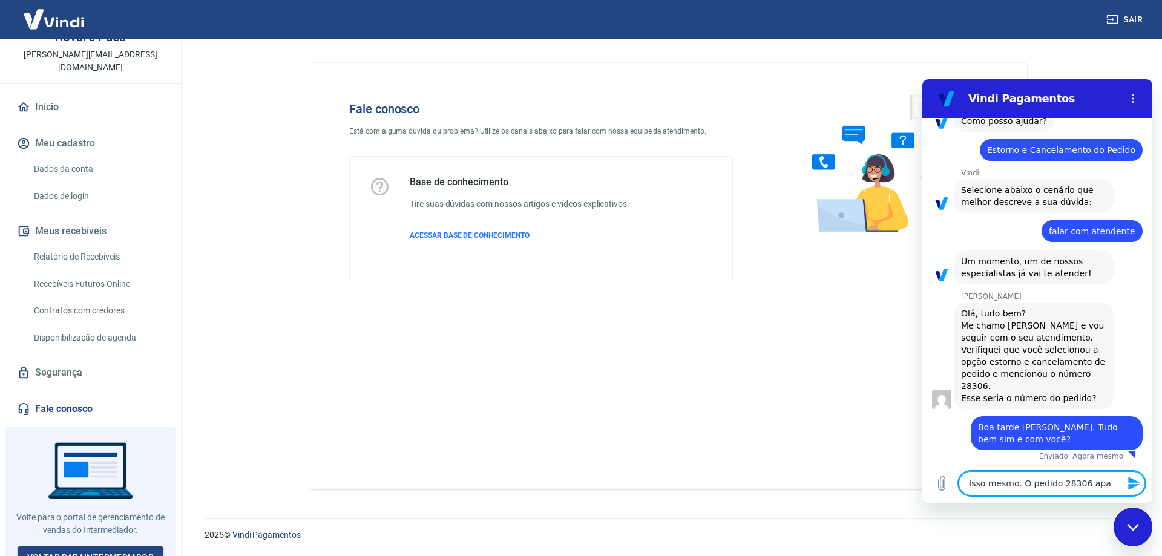
type textarea "x"
type textarea "Isso mesmo. O pedido 28306 apar"
type textarea "x"
type textarea "Isso mesmo. O pedido 28306 apa"
type textarea "x"
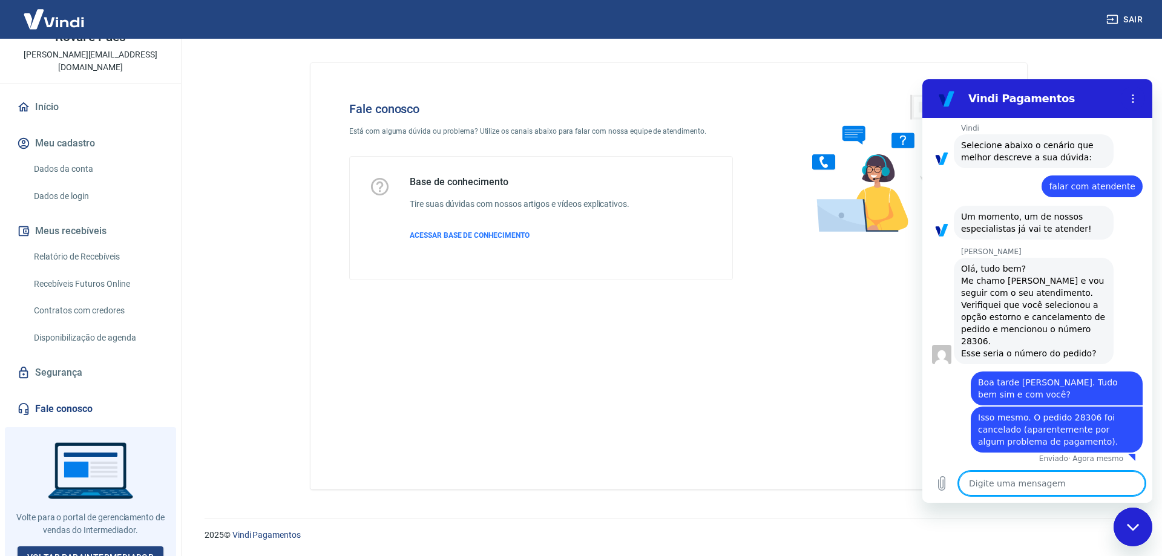
scroll to position [143, 0]
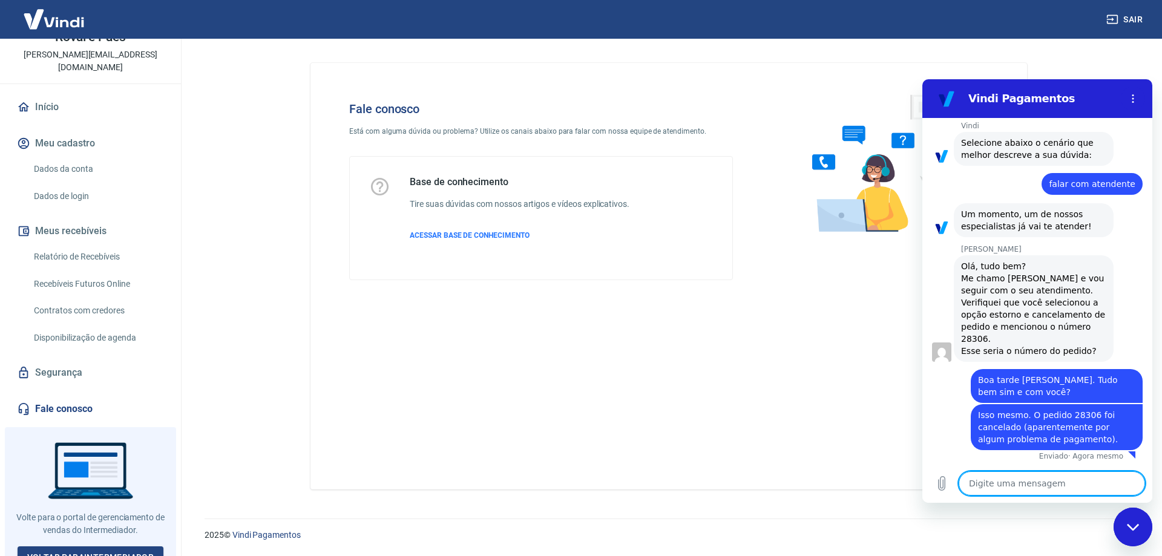
click at [1039, 483] on textarea at bounding box center [1051, 483] width 186 height 24
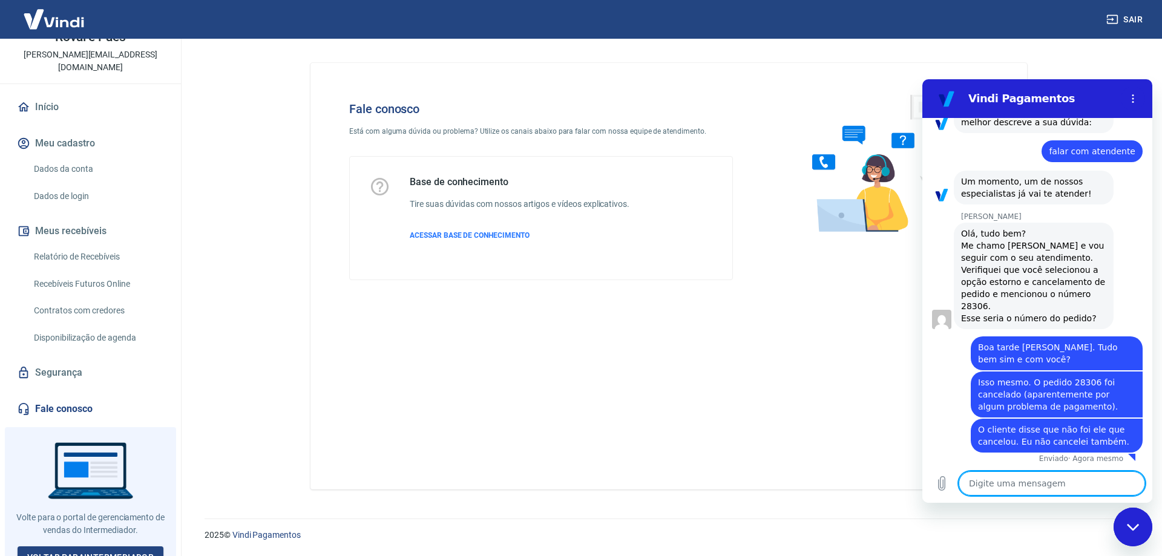
scroll to position [178, 0]
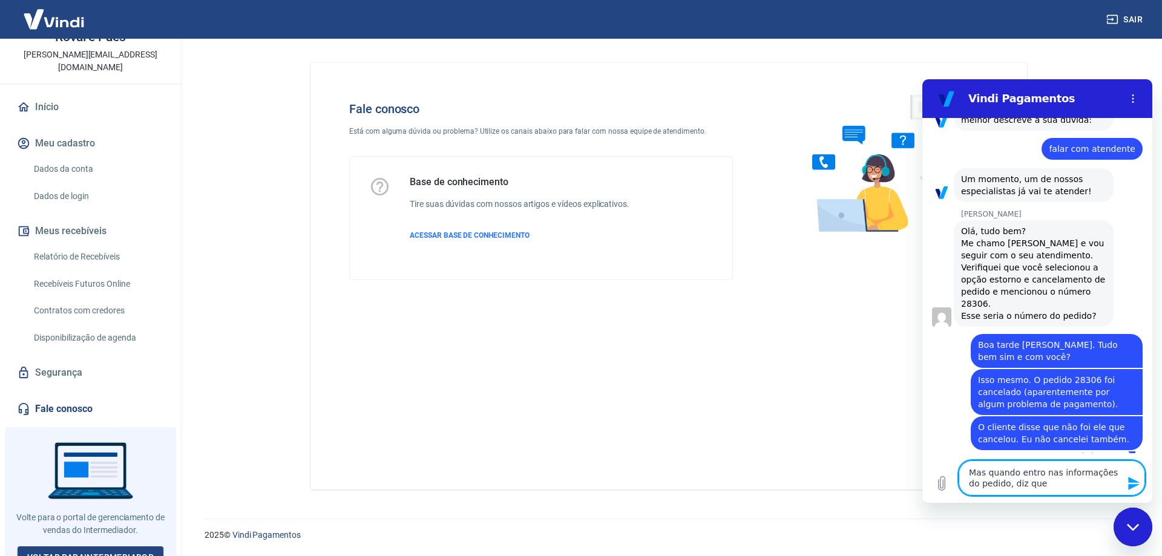
drag, startPoint x: 1046, startPoint y: 483, endPoint x: 954, endPoint y: 470, distance: 92.3
click at [954, 470] on div "Digite uma mensagem Mas quando entro nas informações do pedido, diz que x" at bounding box center [1037, 478] width 230 height 50
click at [944, 484] on icon "Carregar arquivo" at bounding box center [941, 484] width 7 height 14
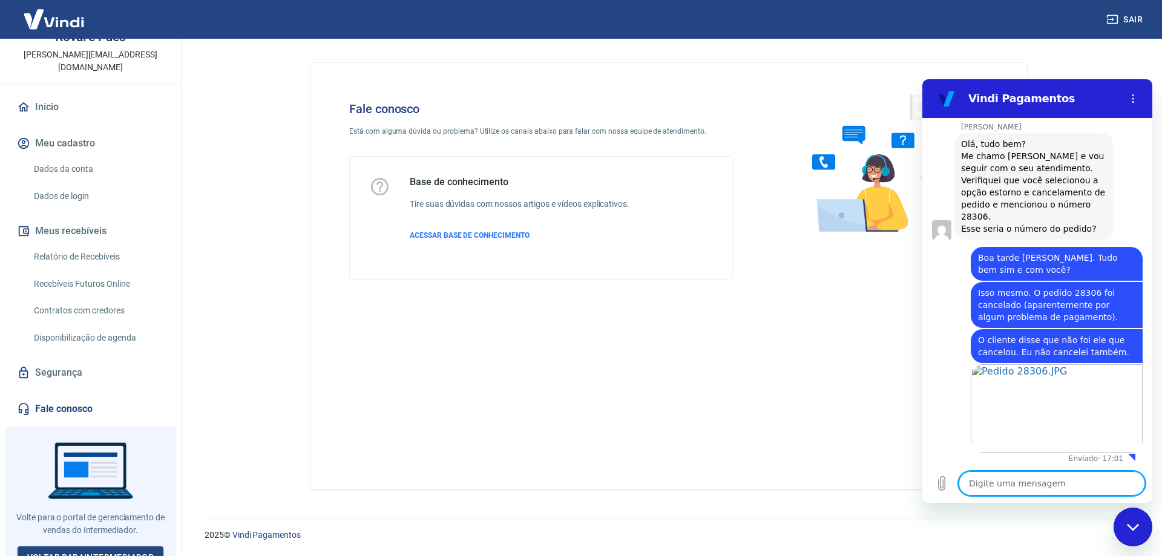
scroll to position [268, 0]
click at [1026, 486] on textarea at bounding box center [1051, 483] width 186 height 24
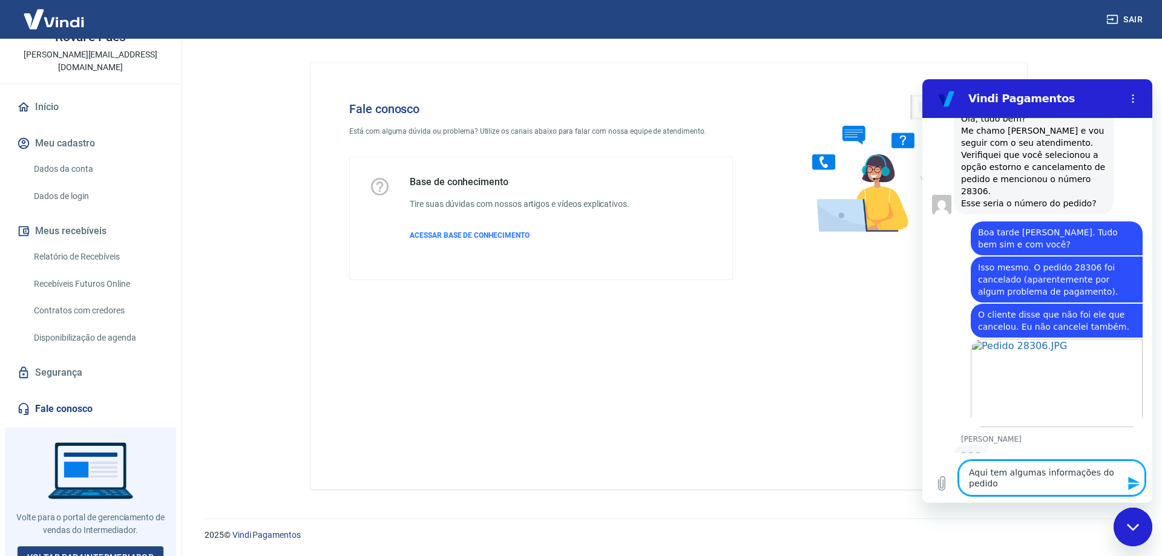
scroll to position [292, 0]
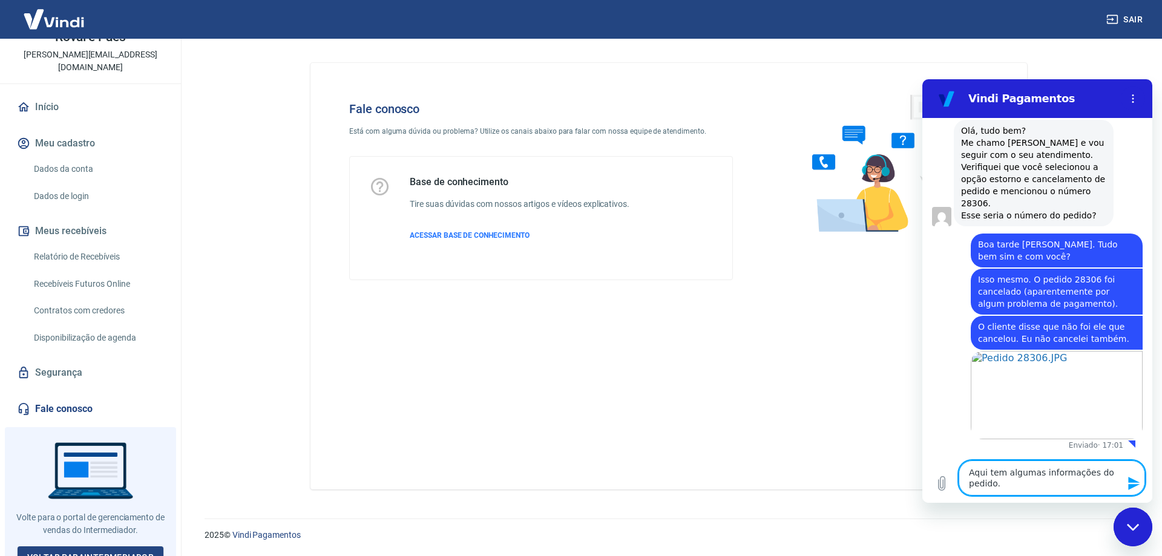
click at [1133, 482] on icon "Enviar mensagem" at bounding box center [1133, 483] width 11 height 13
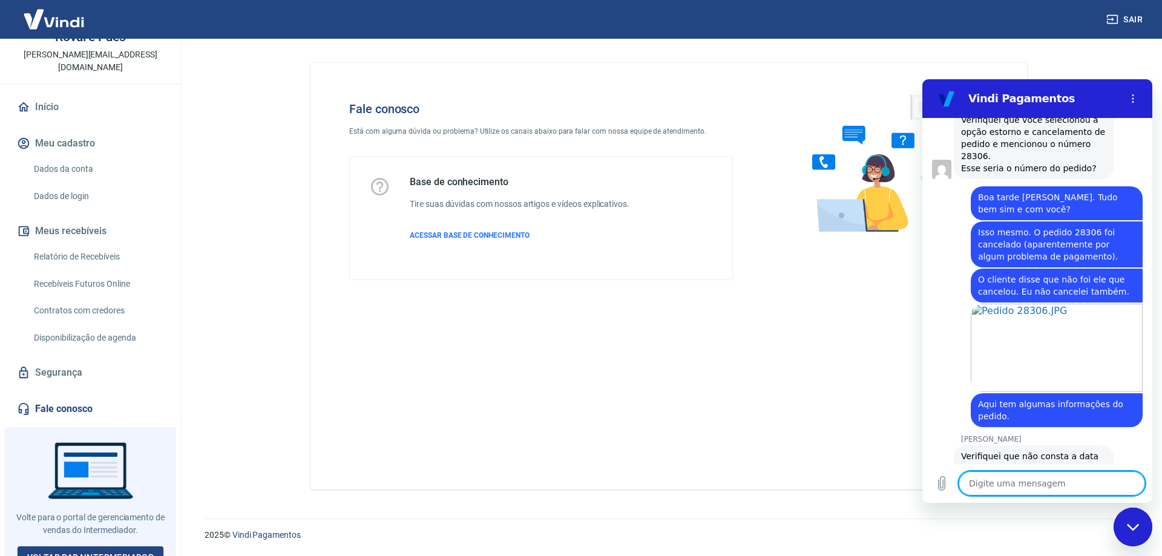
scroll to position [379, 0]
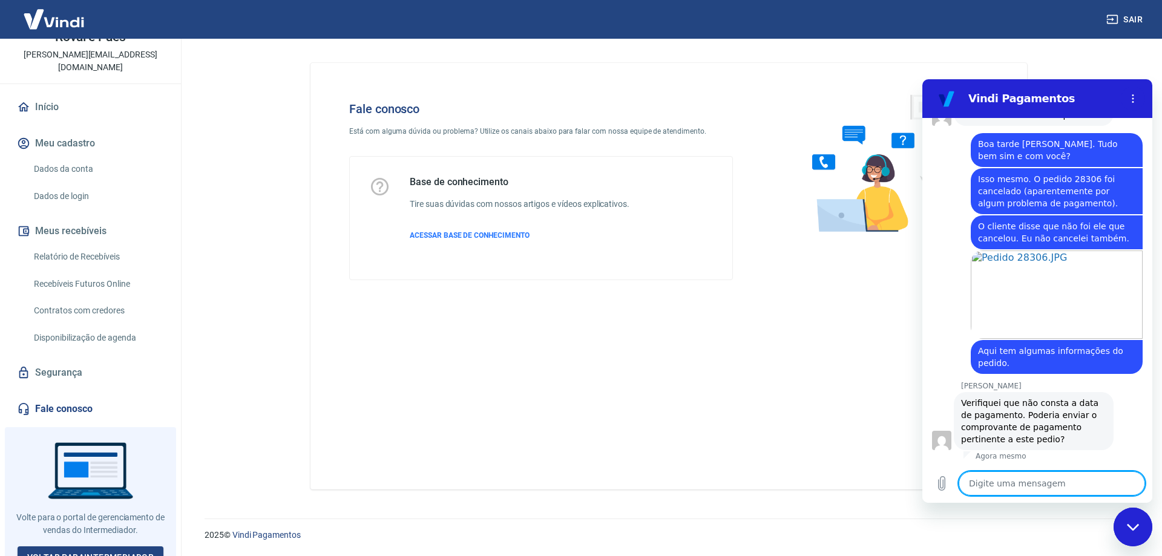
paste textarea "TRANSAÇÃO 222715968 13/08/25 - 15:52"
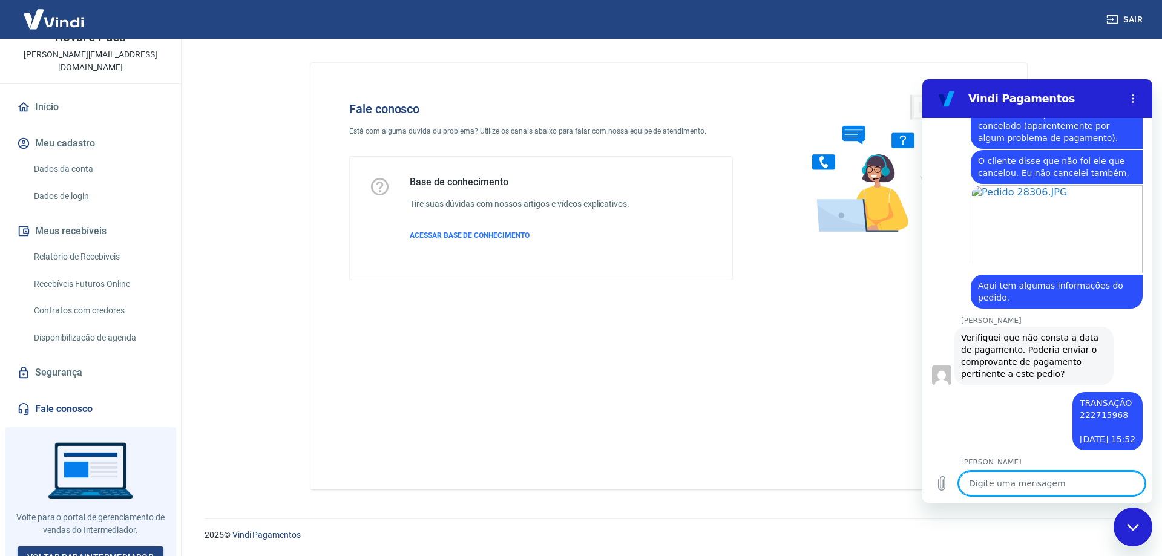
scroll to position [468, 0]
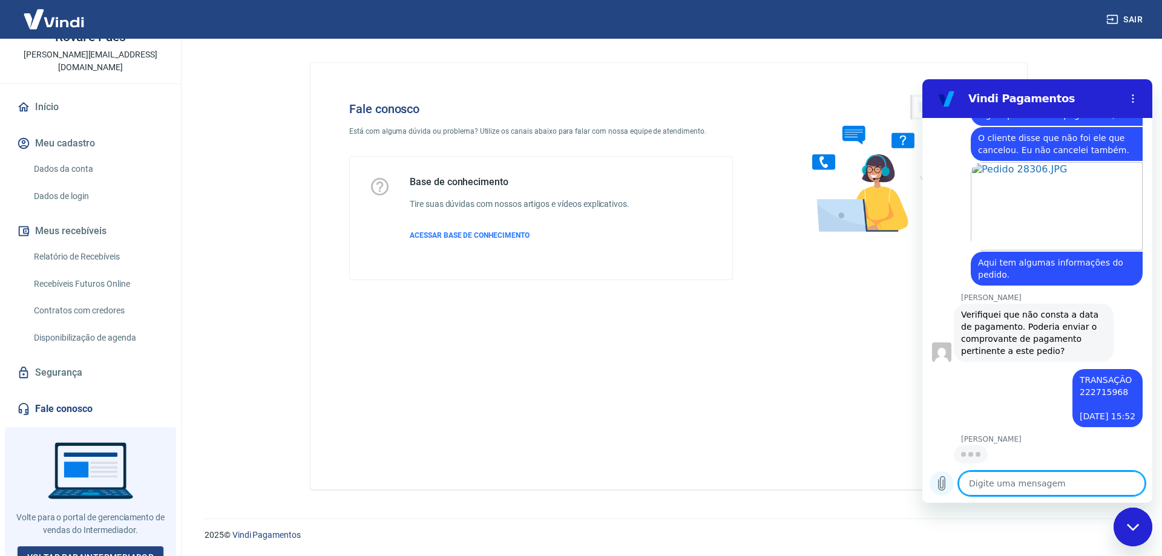
click at [940, 483] on icon "Carregar arquivo" at bounding box center [941, 484] width 7 height 14
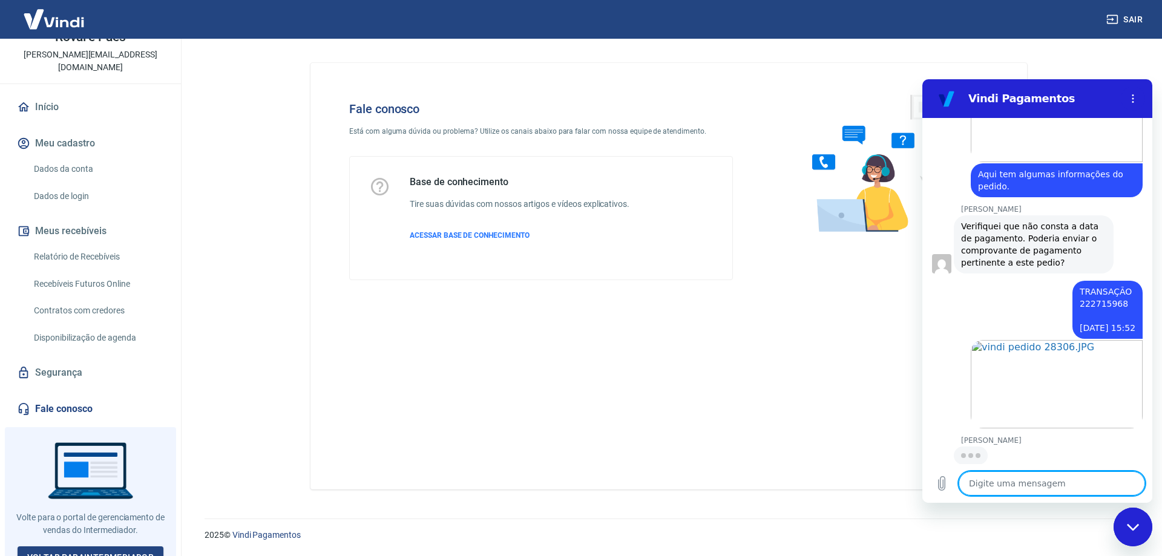
scroll to position [557, 0]
click at [1029, 488] on textarea at bounding box center [1051, 483] width 186 height 24
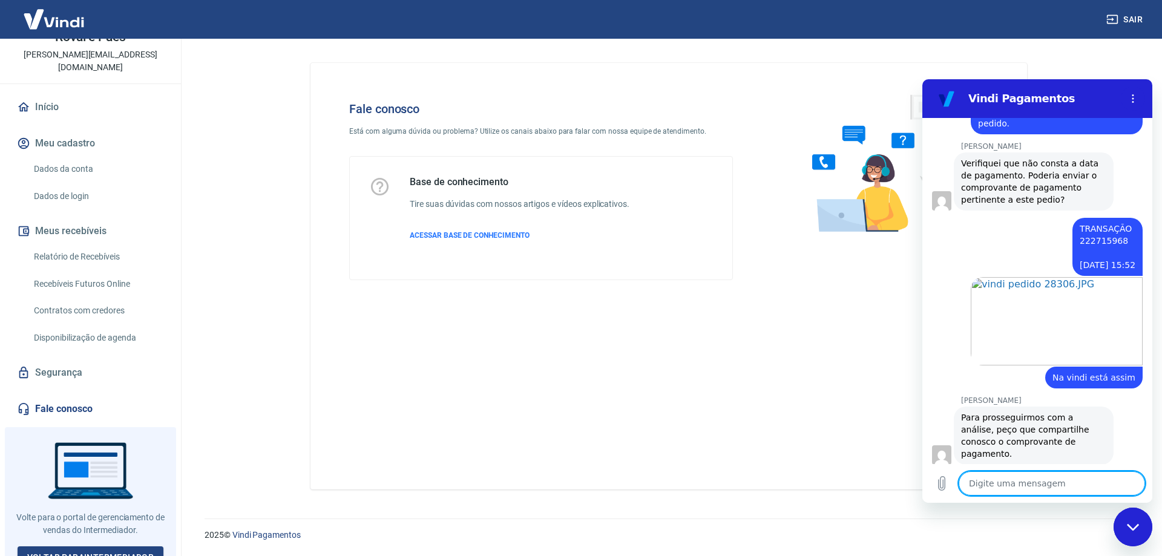
scroll to position [621, 0]
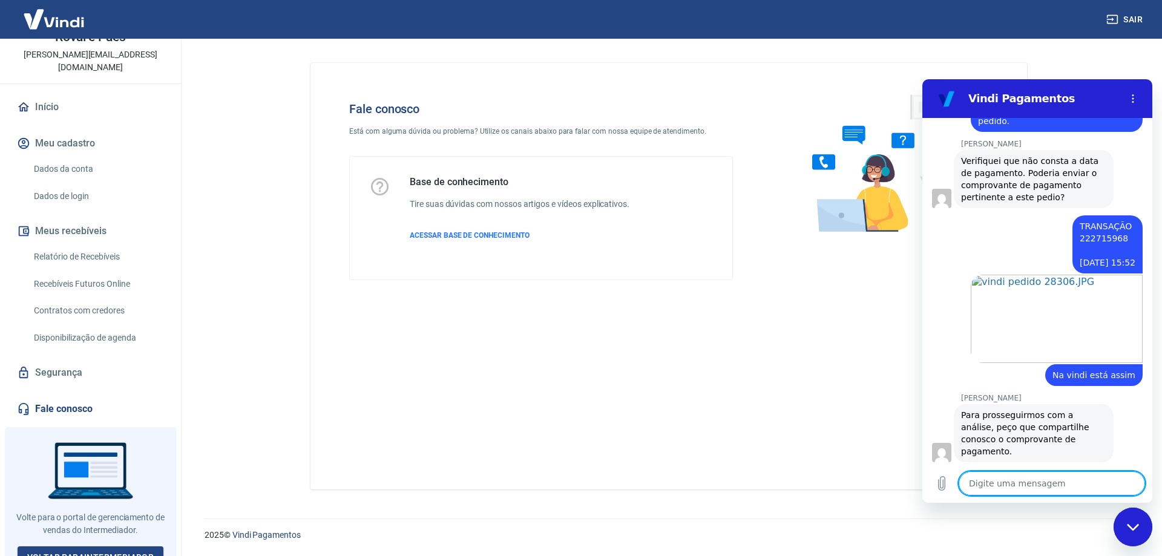
click at [1031, 486] on textarea at bounding box center [1051, 483] width 186 height 24
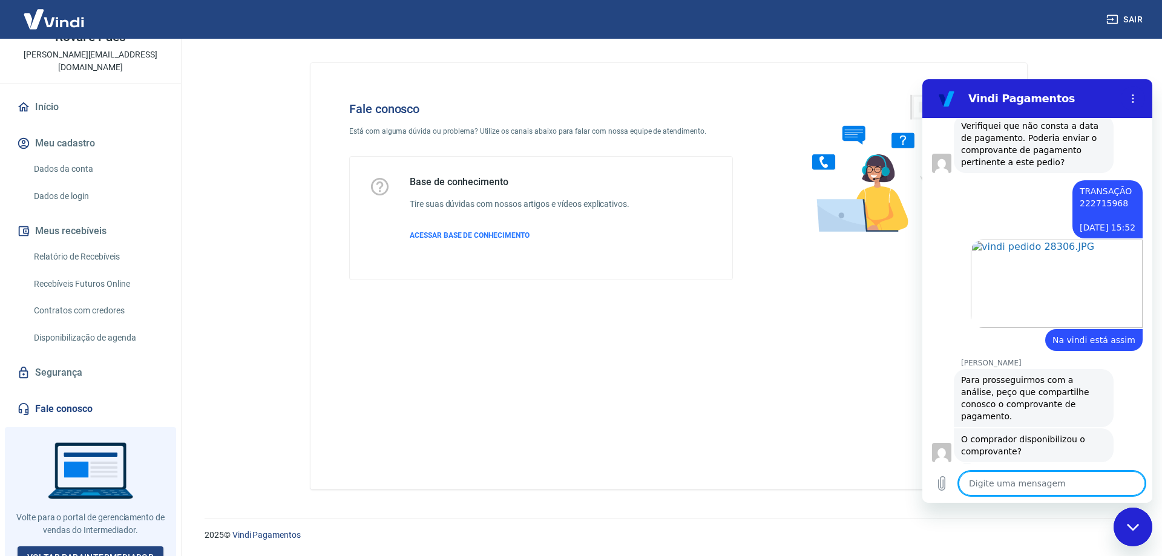
click at [1027, 488] on textarea at bounding box center [1051, 483] width 186 height 24
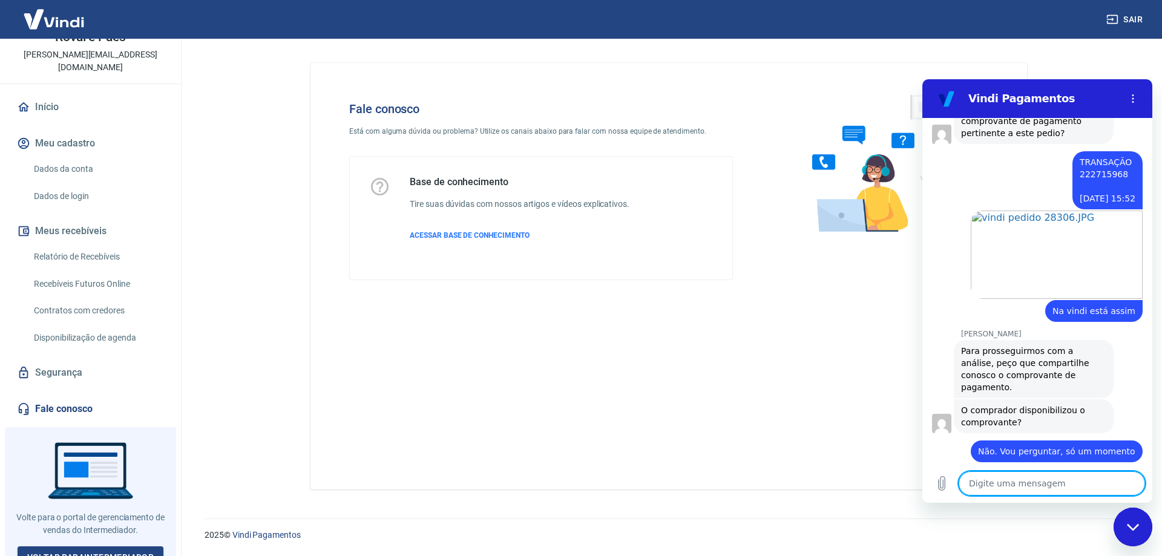
scroll to position [725, 0]
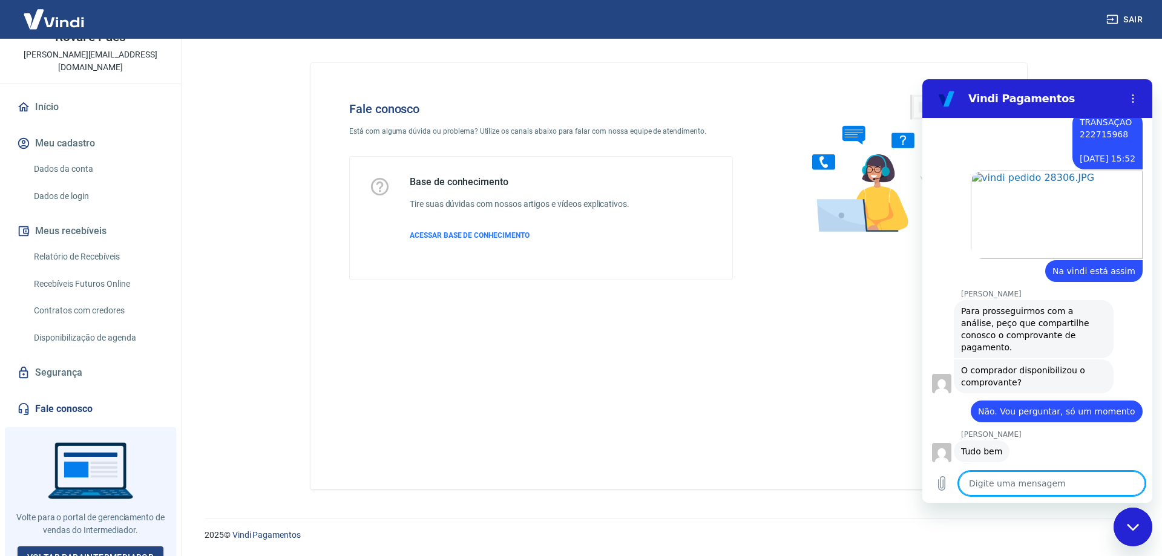
click at [997, 483] on textarea at bounding box center [1051, 483] width 186 height 24
click at [1020, 479] on textarea at bounding box center [1051, 483] width 186 height 24
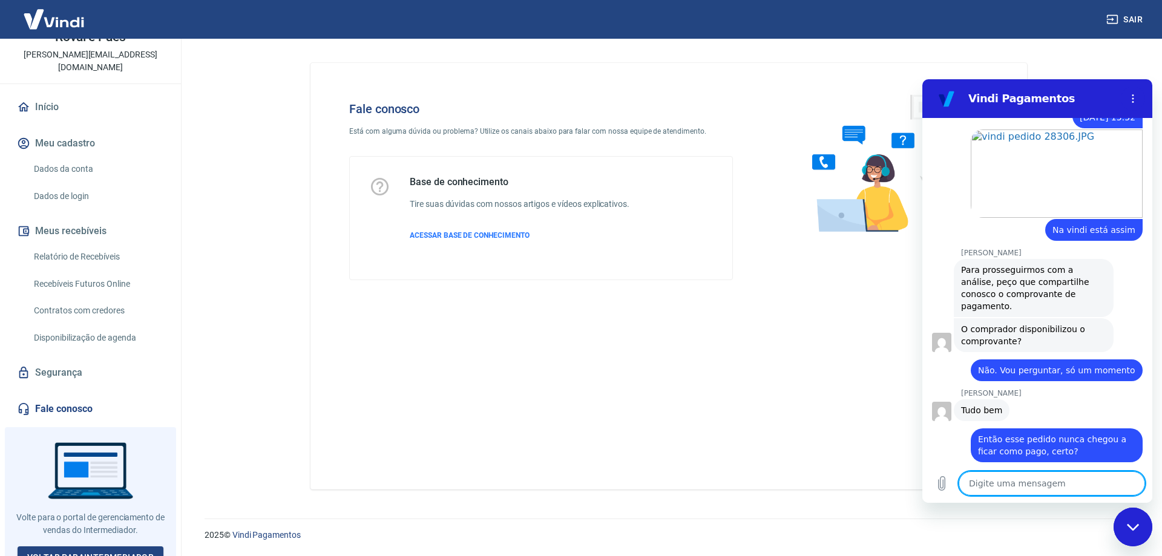
scroll to position [819, 0]
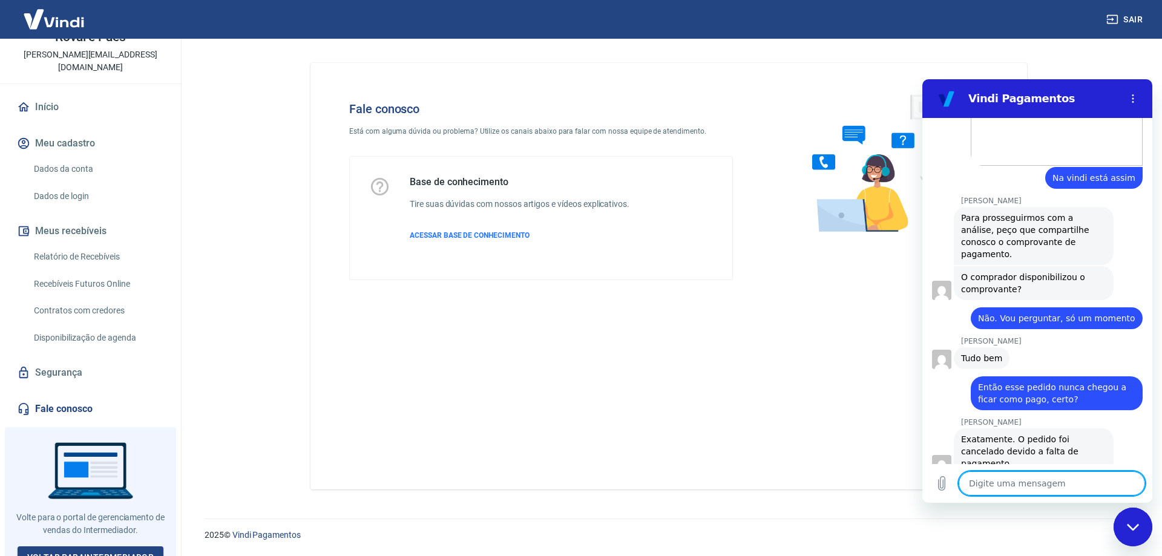
click at [1034, 483] on textarea at bounding box center [1051, 483] width 186 height 24
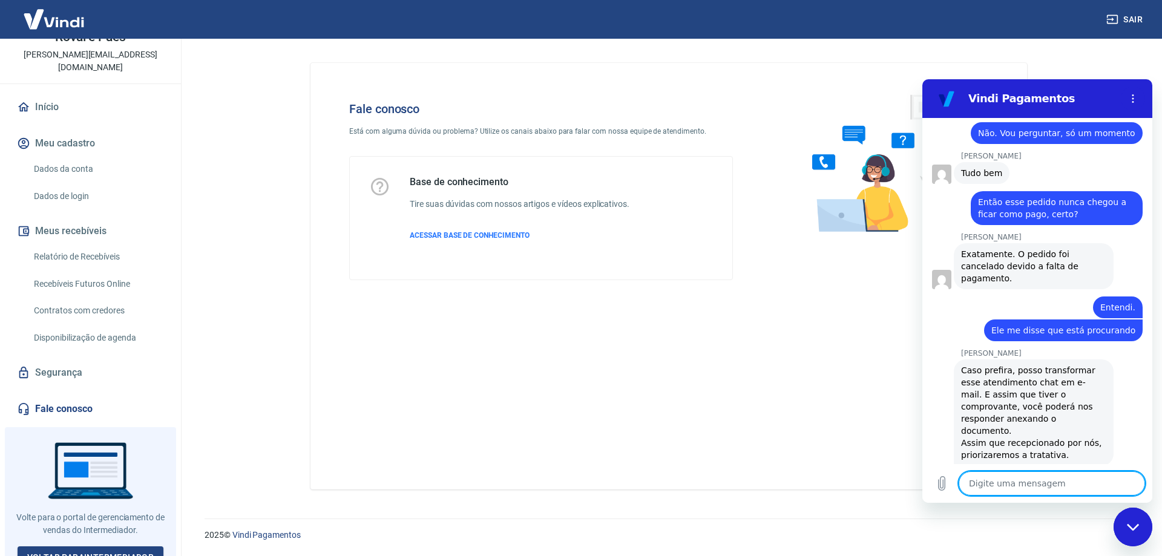
scroll to position [1006, 0]
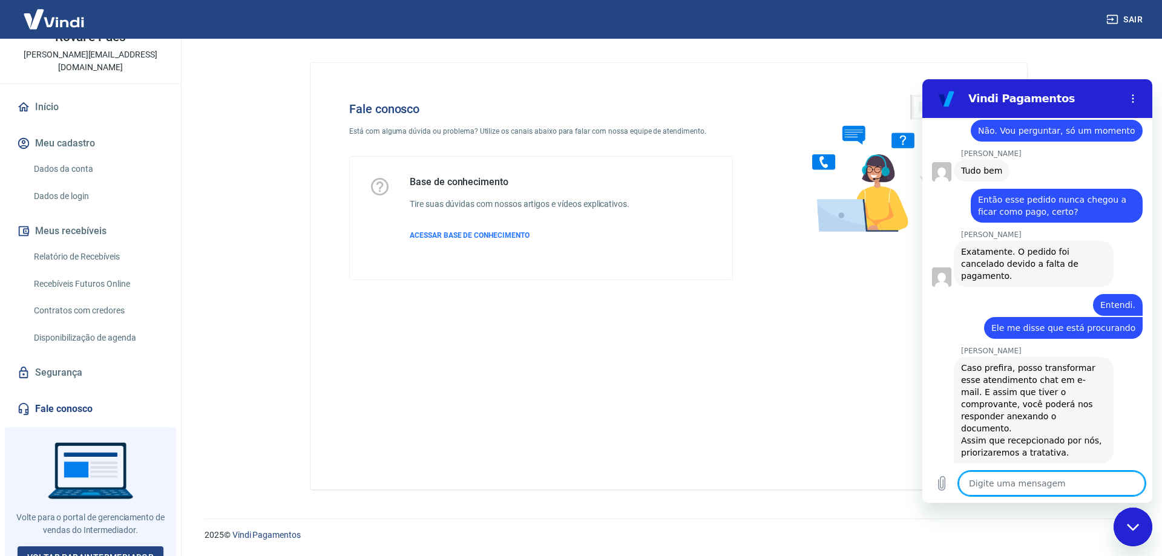
click at [1052, 491] on textarea at bounding box center [1051, 483] width 186 height 24
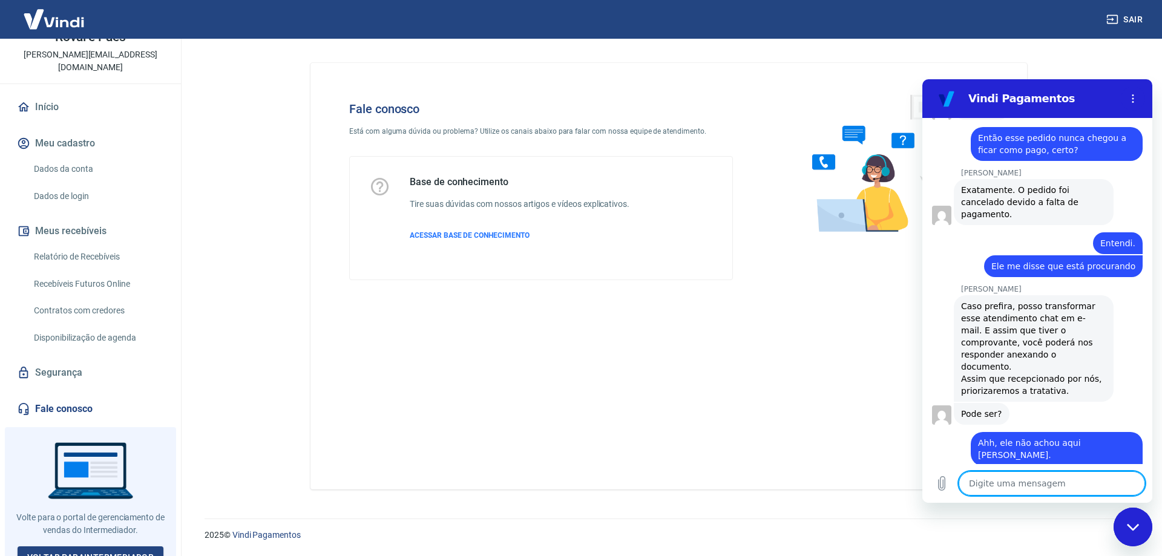
scroll to position [1070, 0]
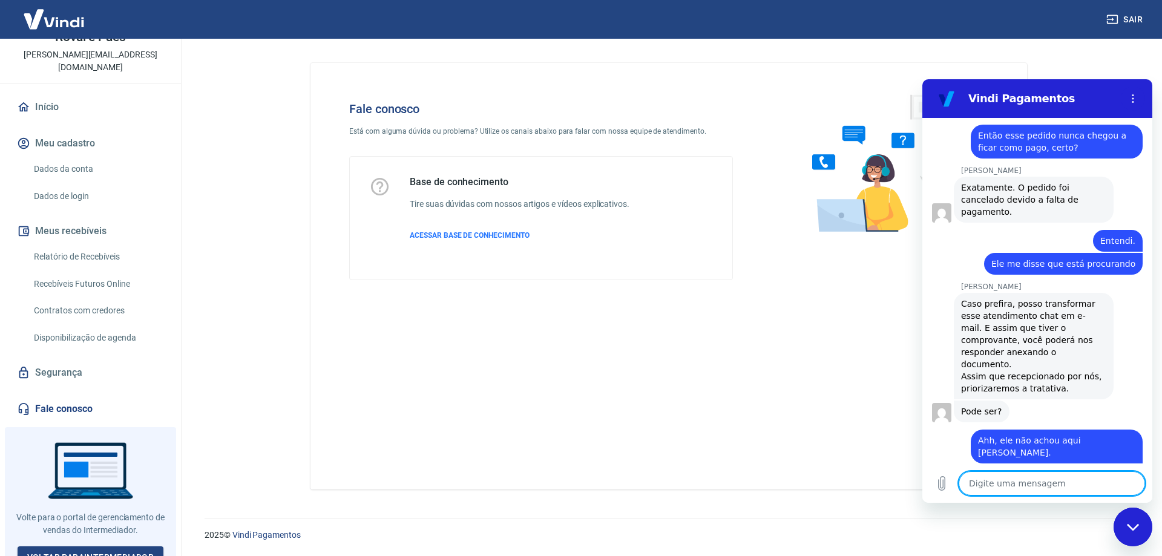
click at [1067, 486] on textarea at bounding box center [1051, 483] width 186 height 24
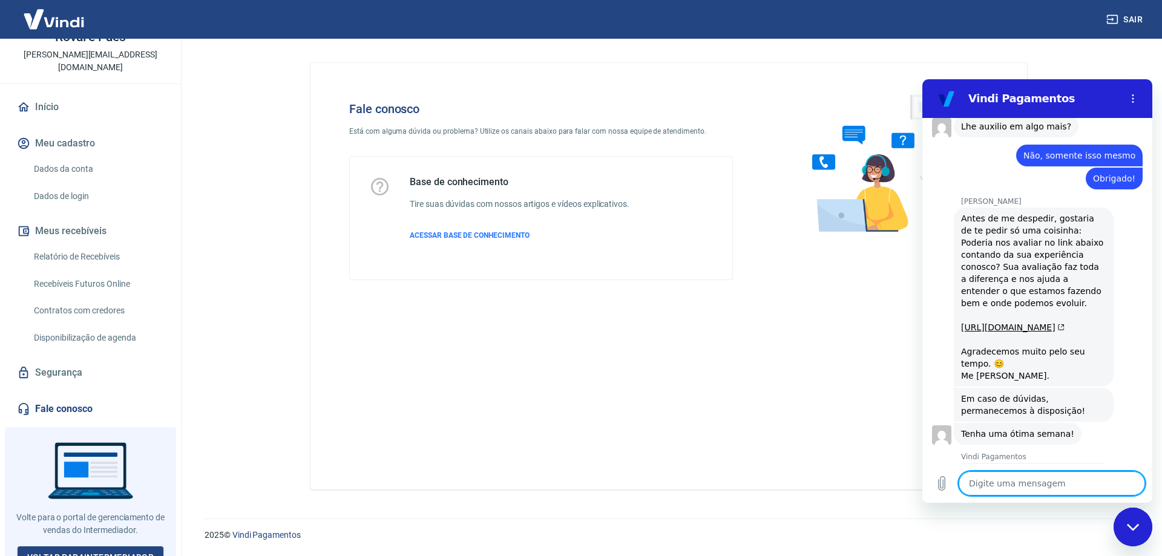
scroll to position [1498, 0]
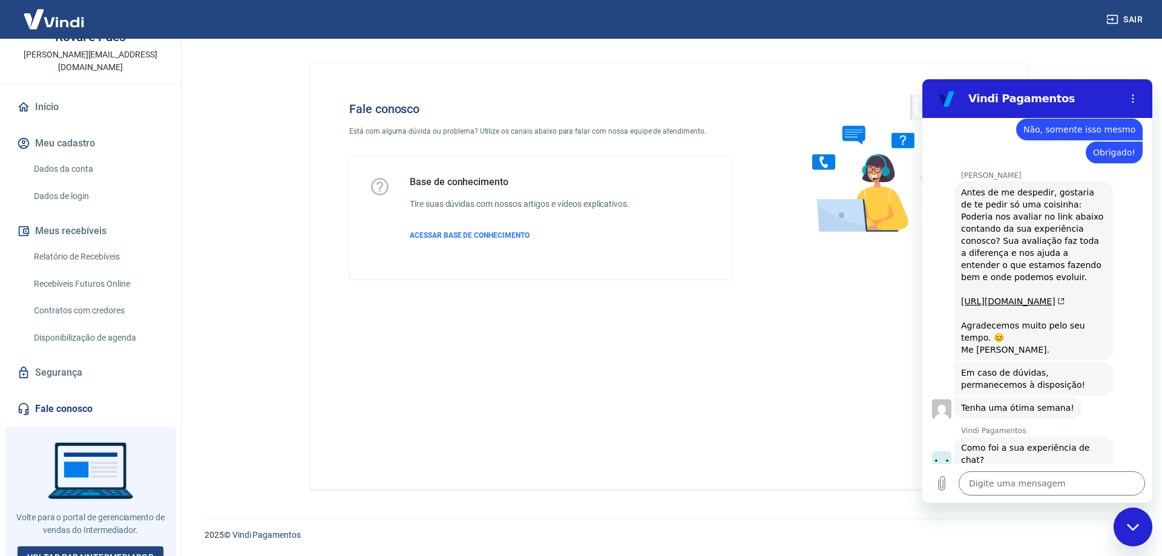
click at [1051, 486] on button "Boa 👍" at bounding box center [1060, 503] width 48 height 35
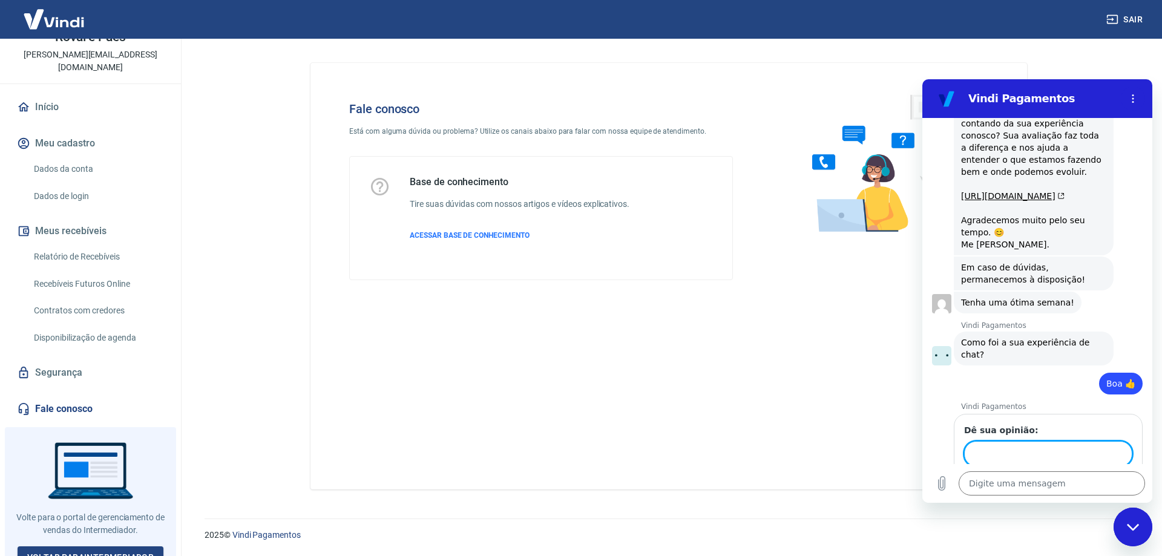
scroll to position [1602, 0]
click at [1097, 482] on span "Enviar" at bounding box center [1108, 489] width 27 height 15
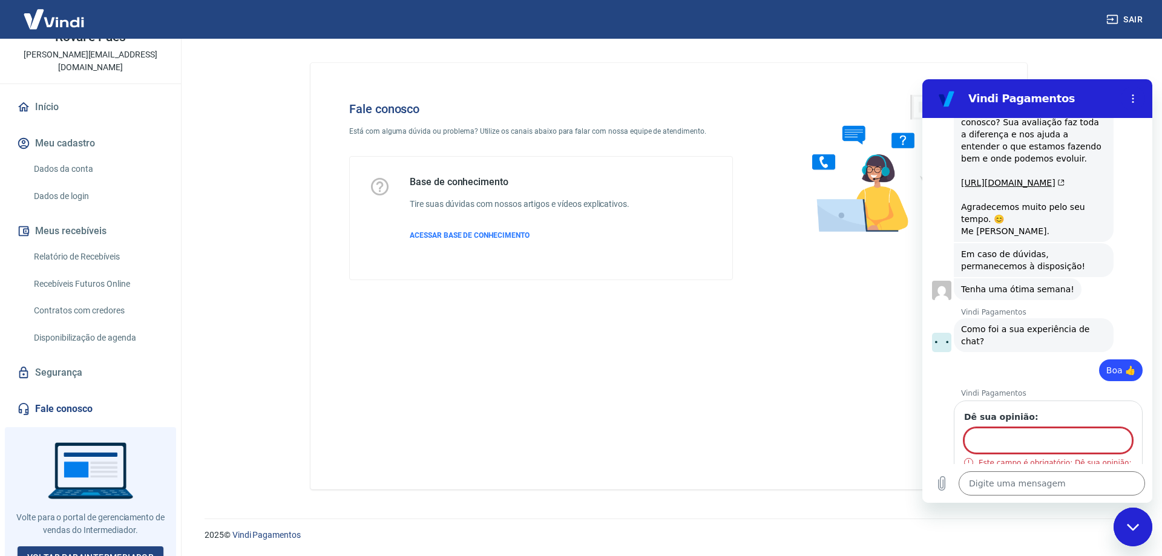
click at [1012, 428] on input "Dê sua opinião:" at bounding box center [1048, 440] width 168 height 25
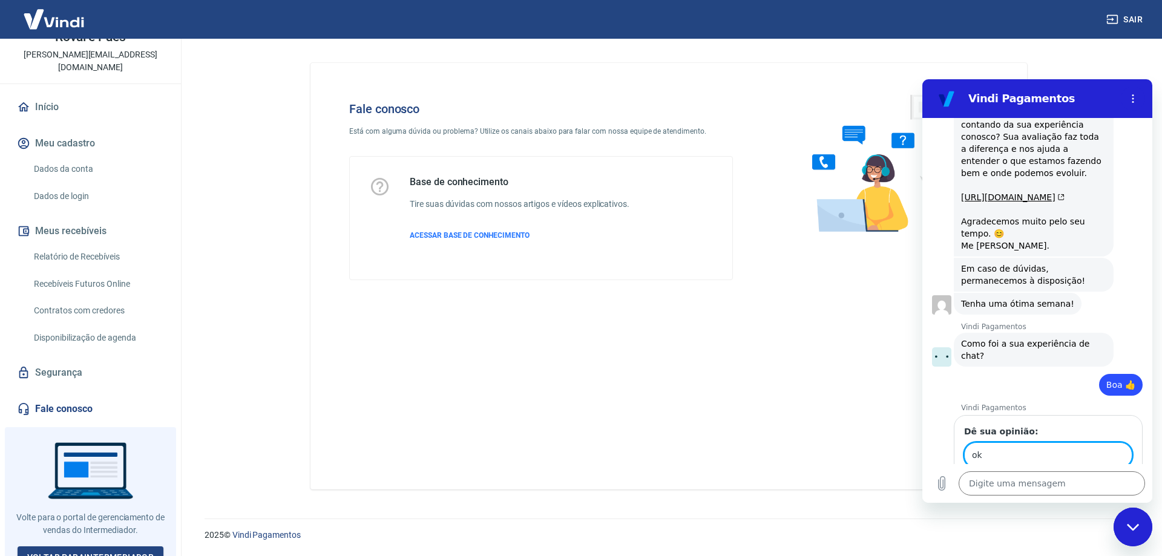
click at [1097, 482] on span "Enviar" at bounding box center [1108, 489] width 27 height 15
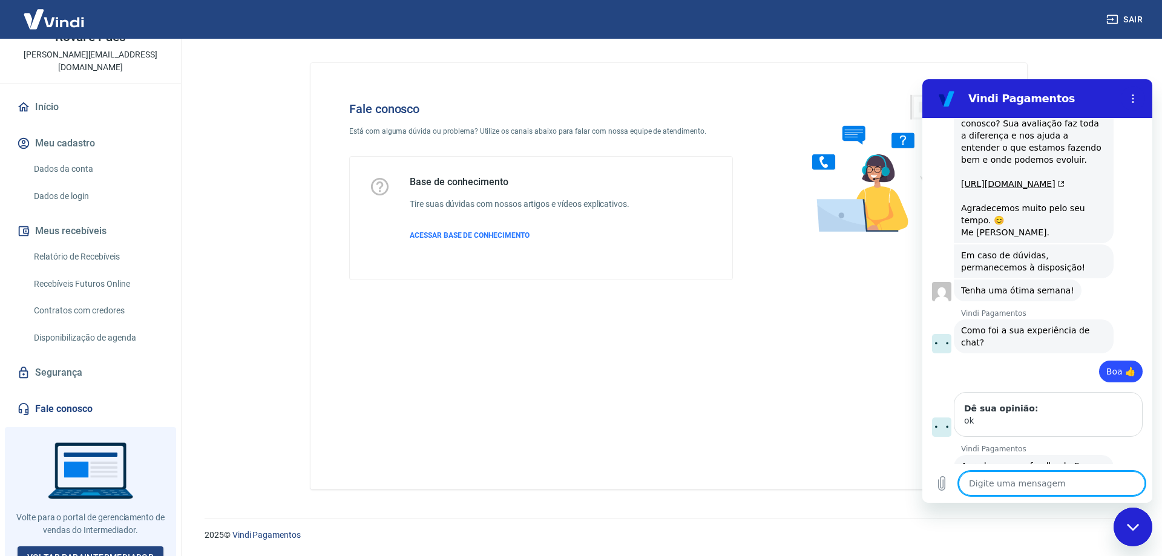
scroll to position [1617, 0]
click at [1133, 95] on circle "Menu de opções" at bounding box center [1133, 95] width 2 height 2
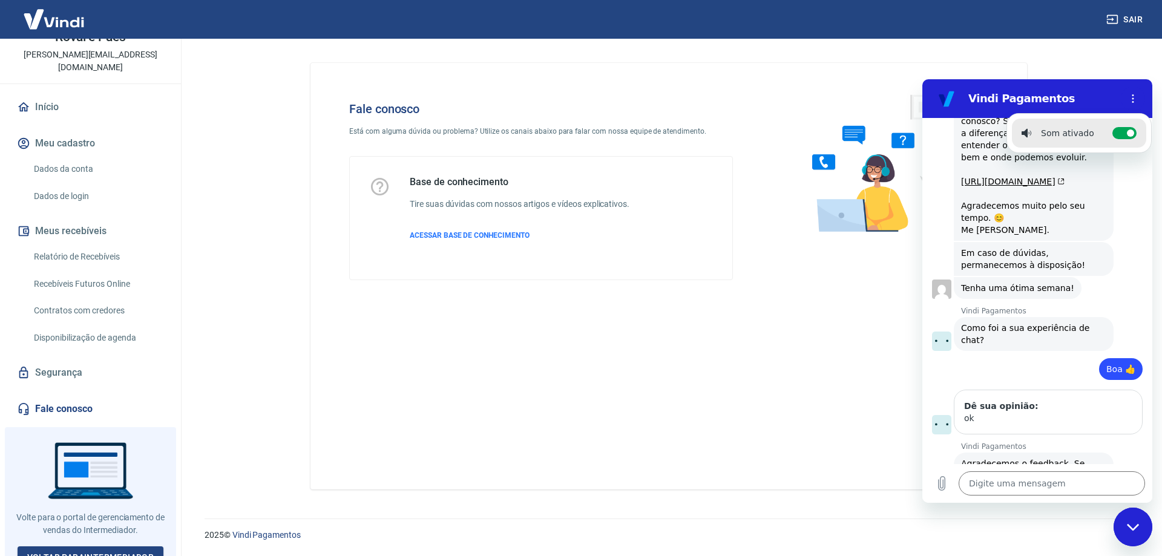
click at [1132, 531] on div "Fechar janela de mensagens" at bounding box center [1133, 527] width 36 height 36
